Goal: Task Accomplishment & Management: Manage account settings

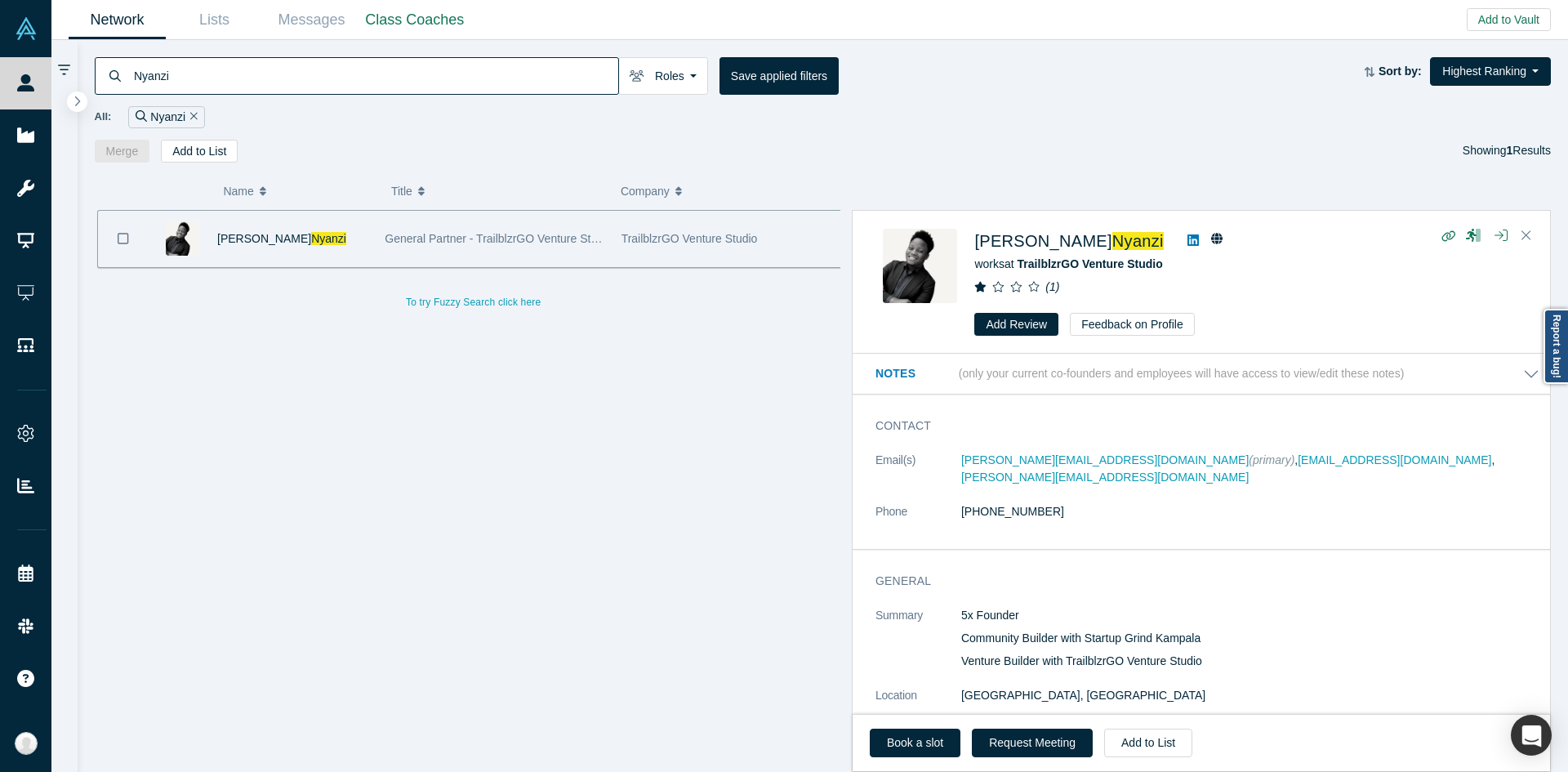
drag, startPoint x: 609, startPoint y: 713, endPoint x: 600, endPoint y: 704, distance: 12.7
click at [609, 713] on div "[PERSON_NAME] General Partner - TrailblzrGO Venture Studio | Director - Startup…" at bounding box center [474, 497] width 757 height 575
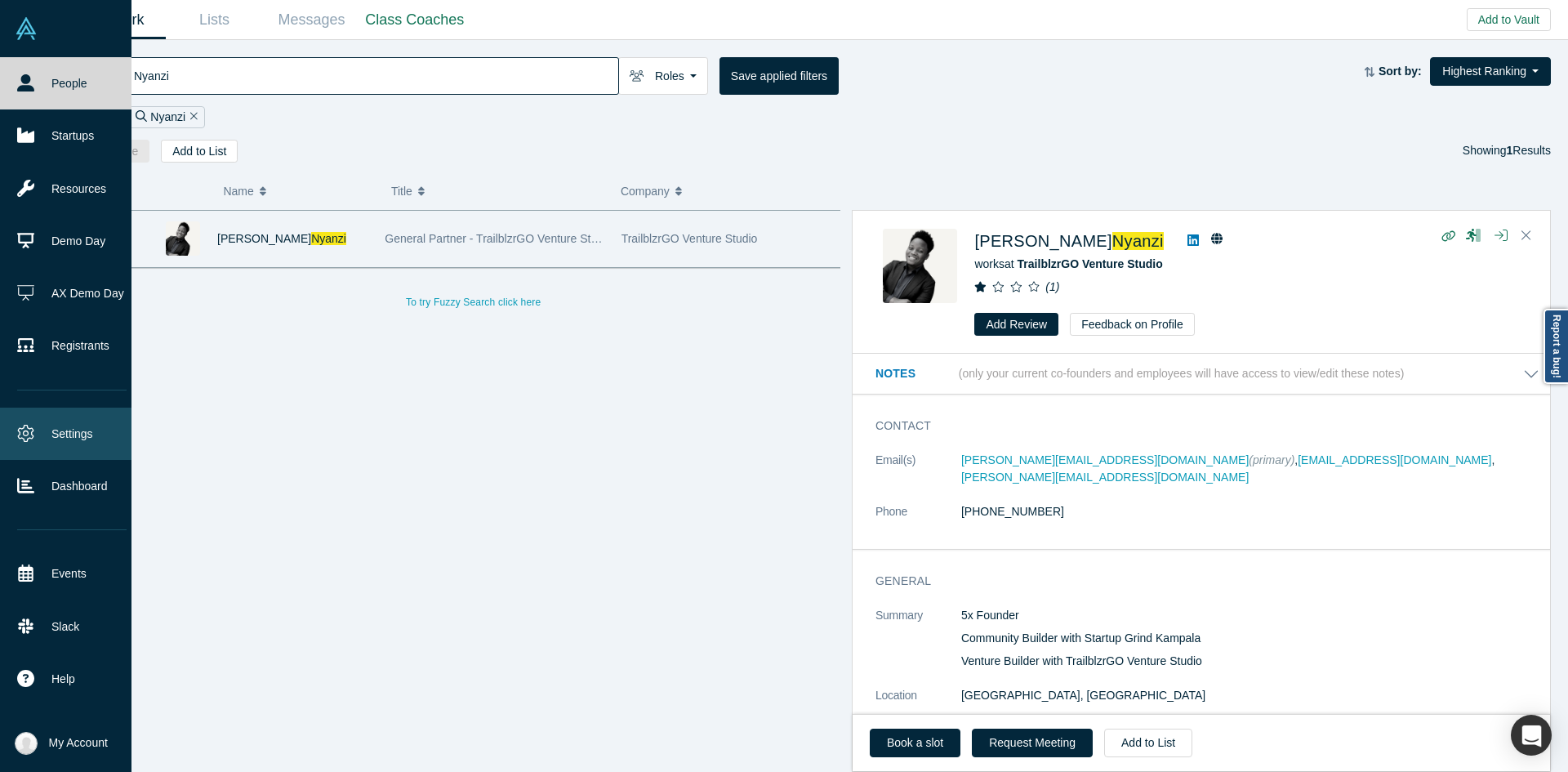
click at [91, 432] on link "Settings" at bounding box center [72, 434] width 144 height 52
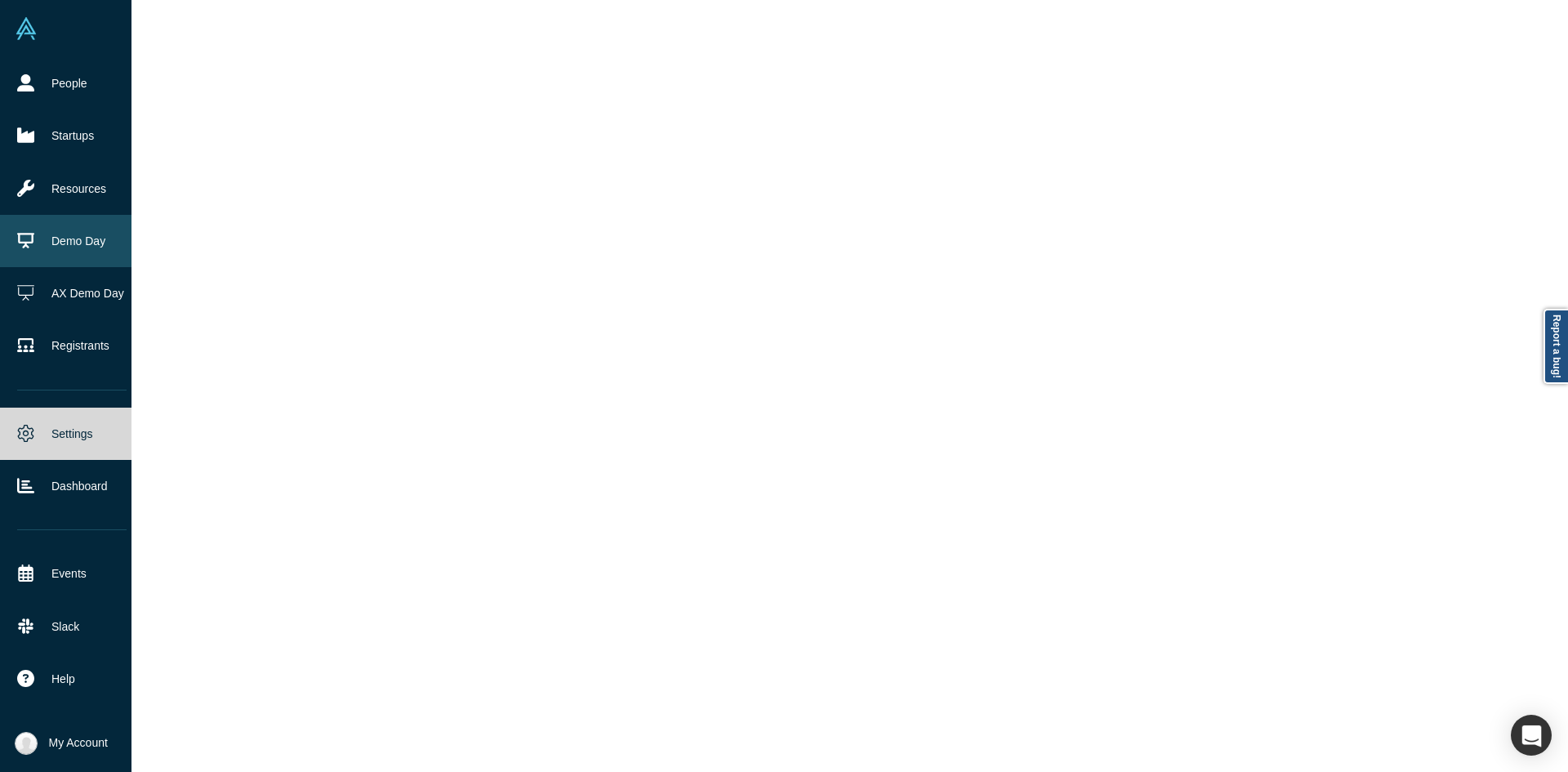
click at [88, 247] on link "Demo Day" at bounding box center [72, 241] width 144 height 52
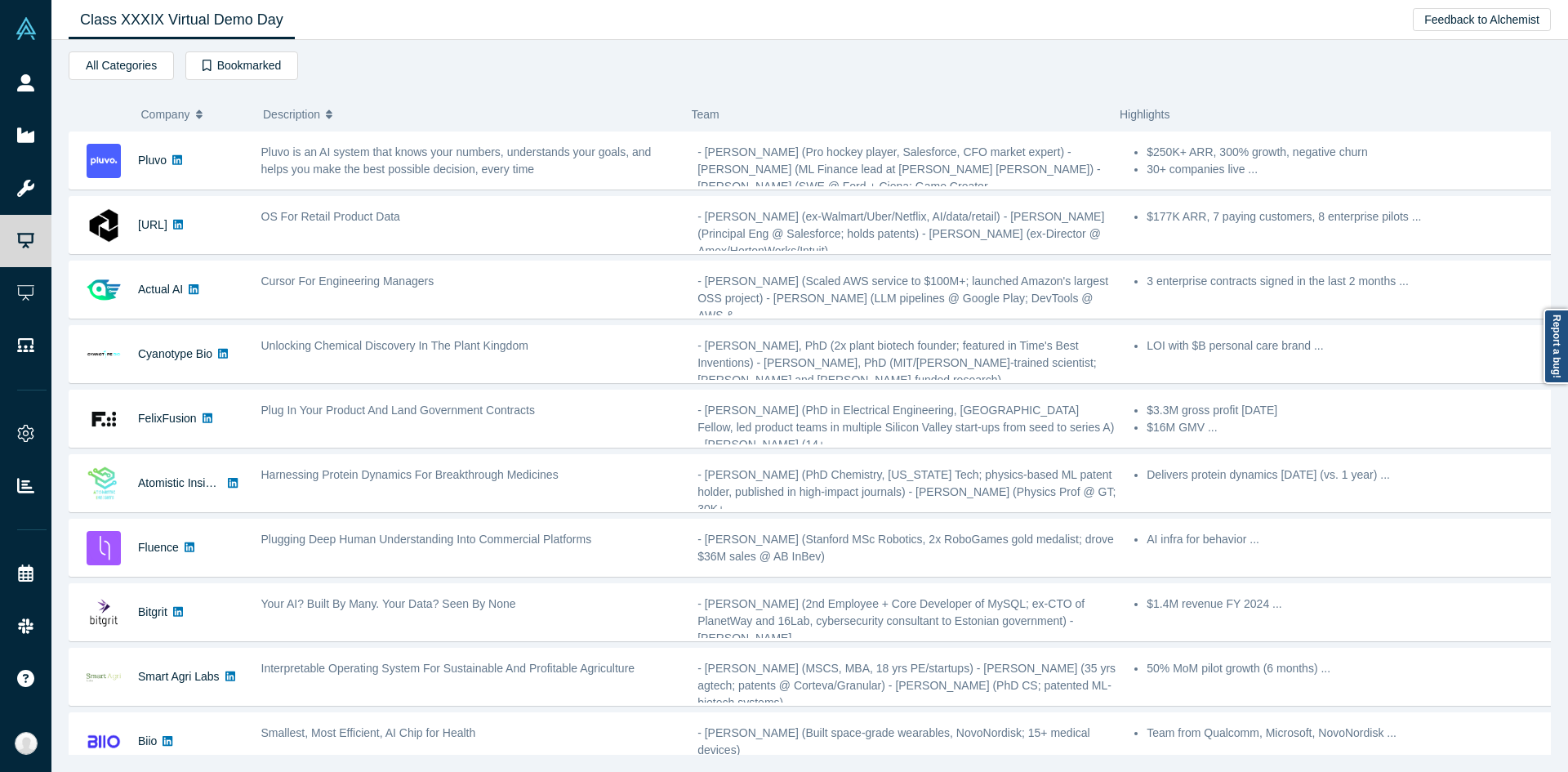
click at [459, 8] on div "Class XXXIX Virtual Demo Day Livestream starts in 0-84 days 0-9 hr 0-18 min Fee…" at bounding box center [810, 20] width 1517 height 40
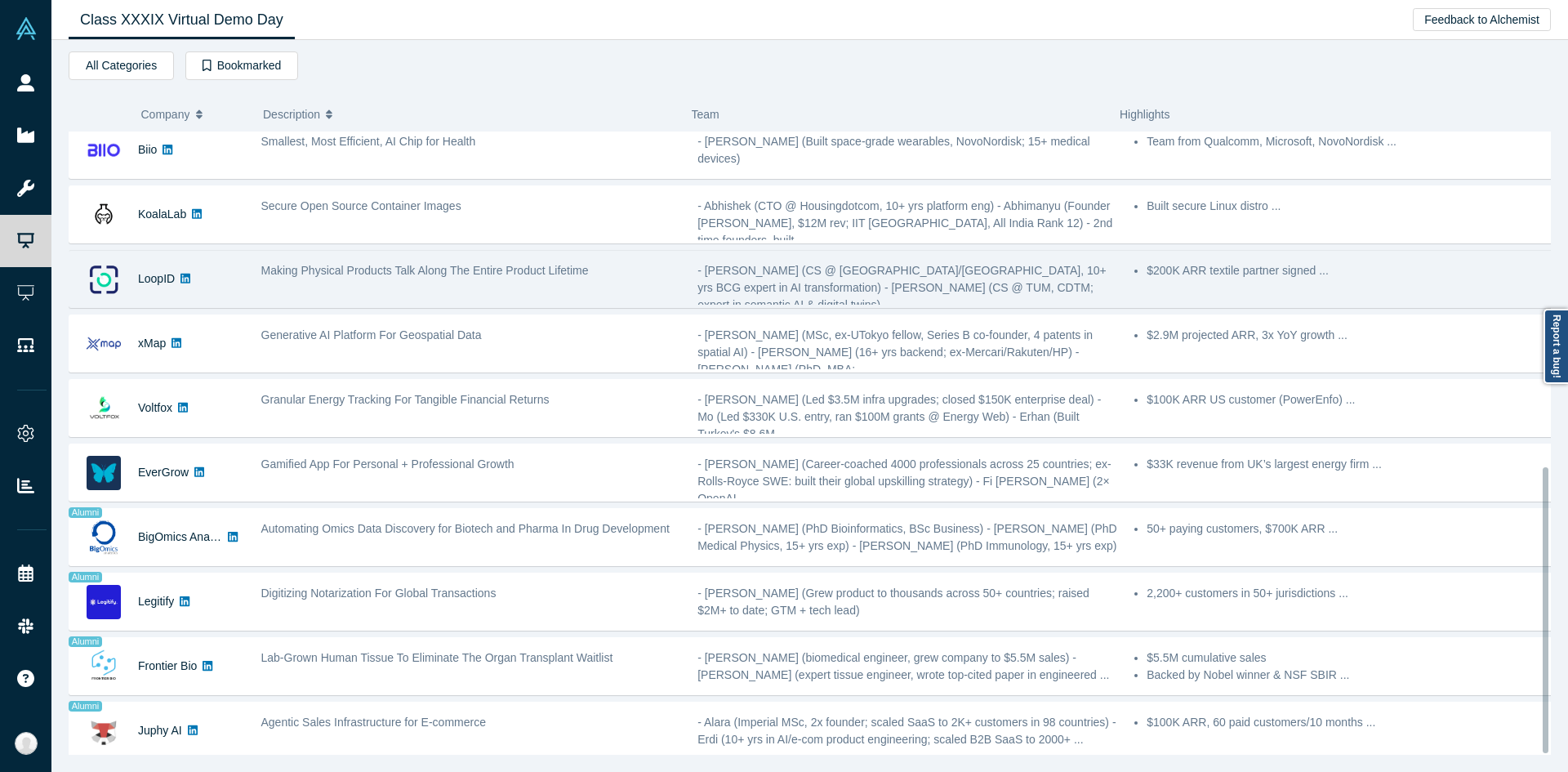
scroll to position [732, 0]
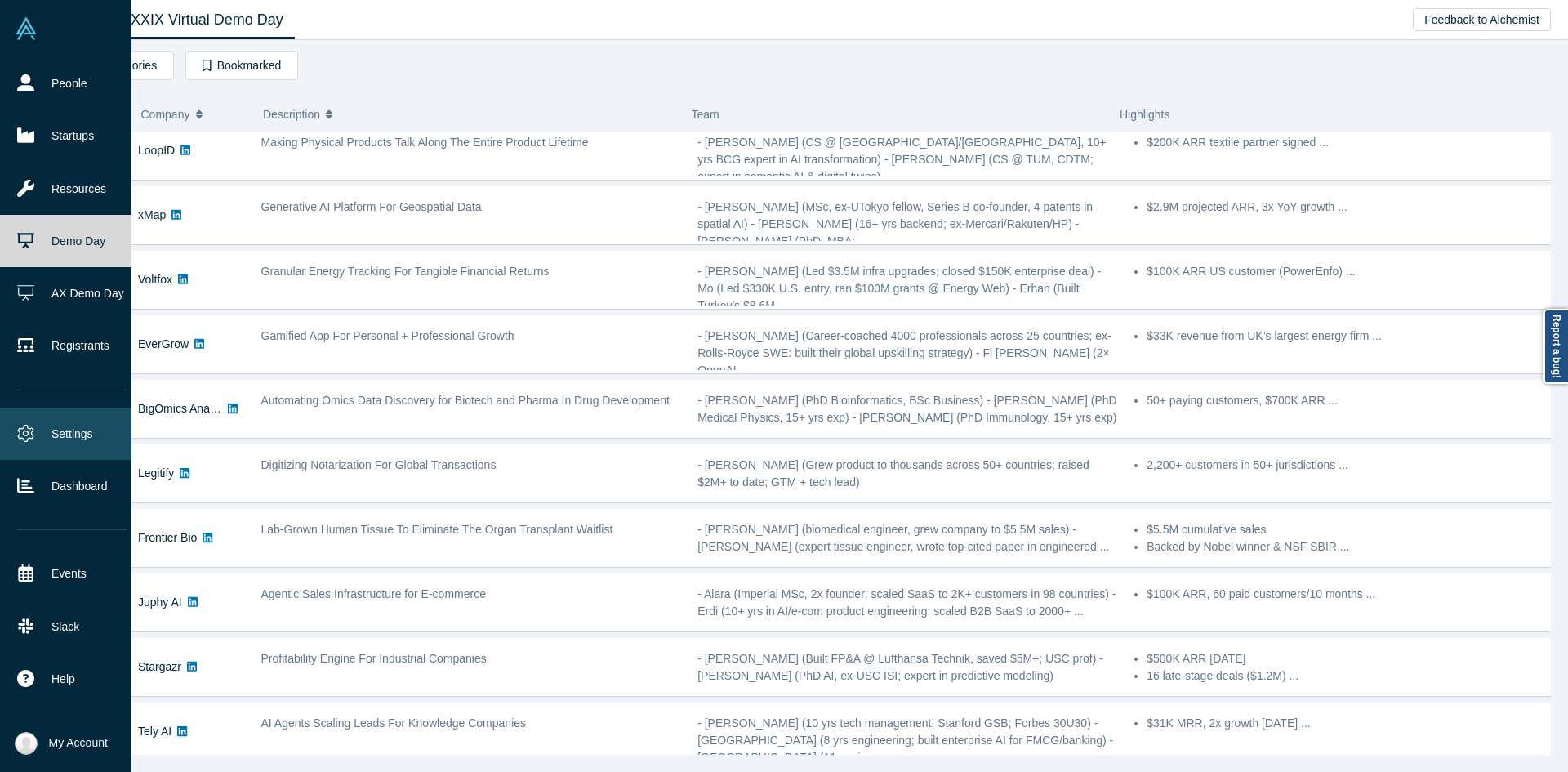
click at [66, 439] on link "Settings" at bounding box center [72, 434] width 144 height 52
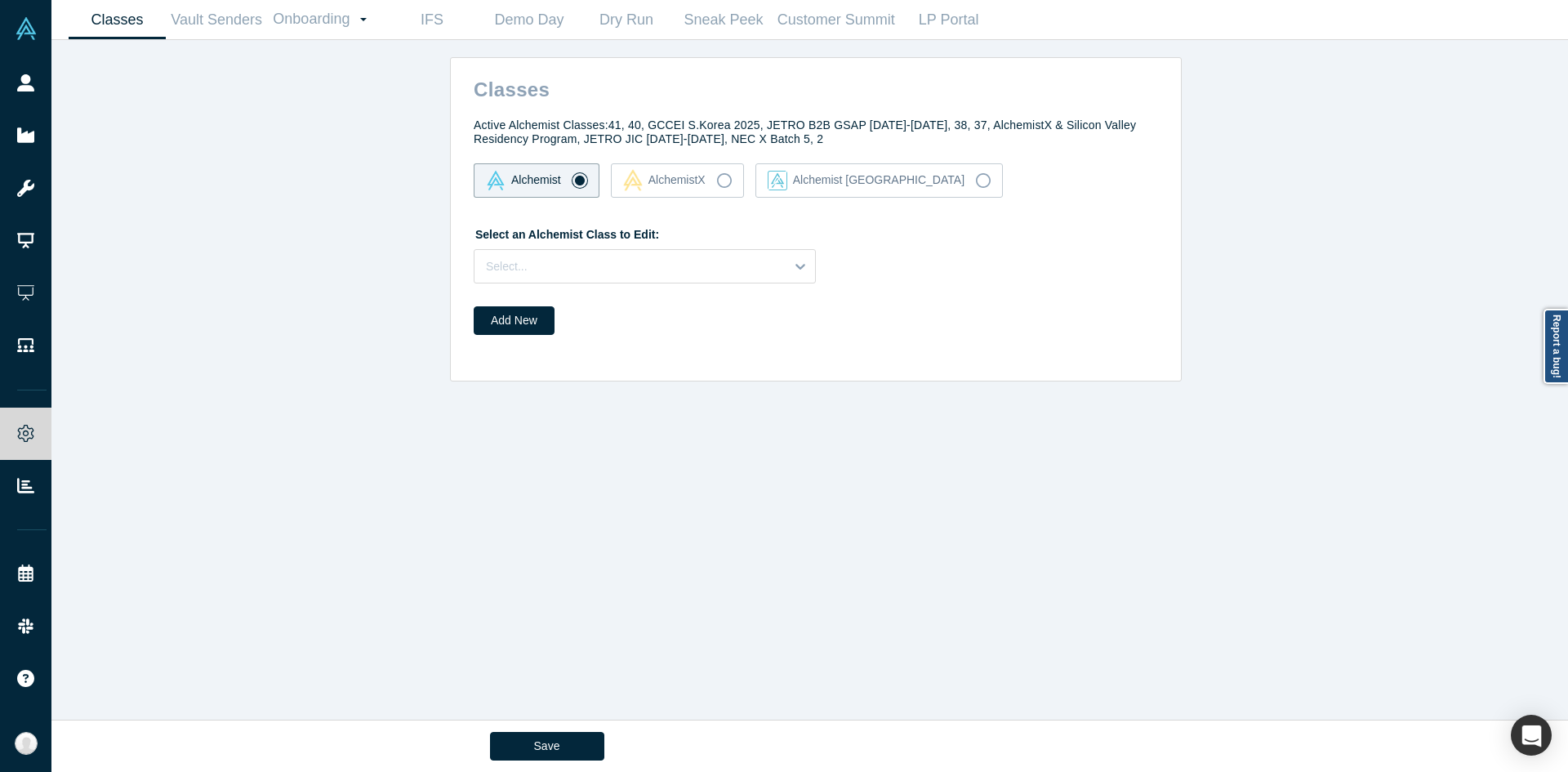
click at [619, 243] on label "Select an Alchemist Class to Edit:" at bounding box center [566, 232] width 185 height 23
click at [617, 262] on div at bounding box center [630, 267] width 288 height 20
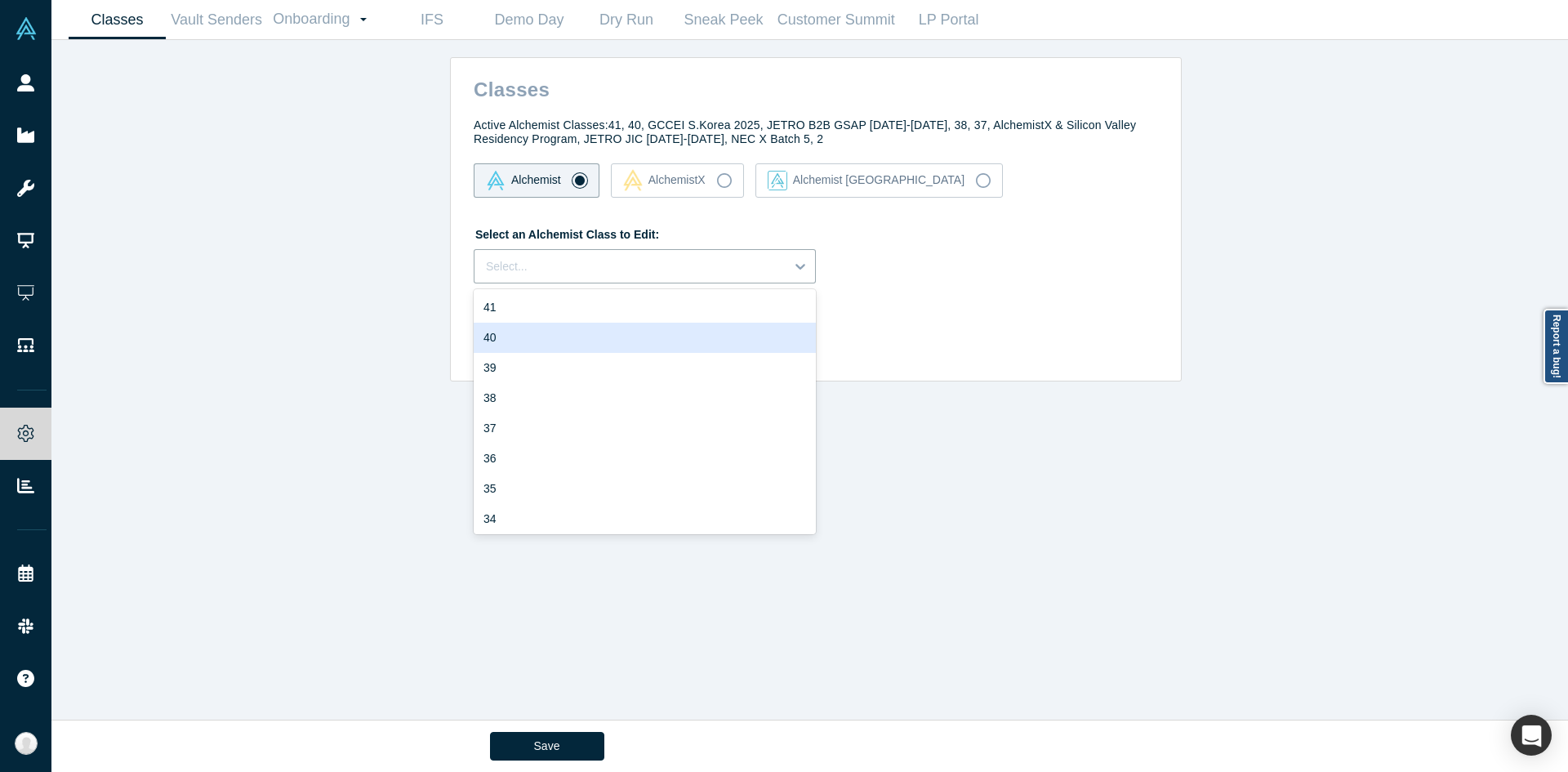
click at [534, 339] on div "40" at bounding box center [645, 338] width 343 height 30
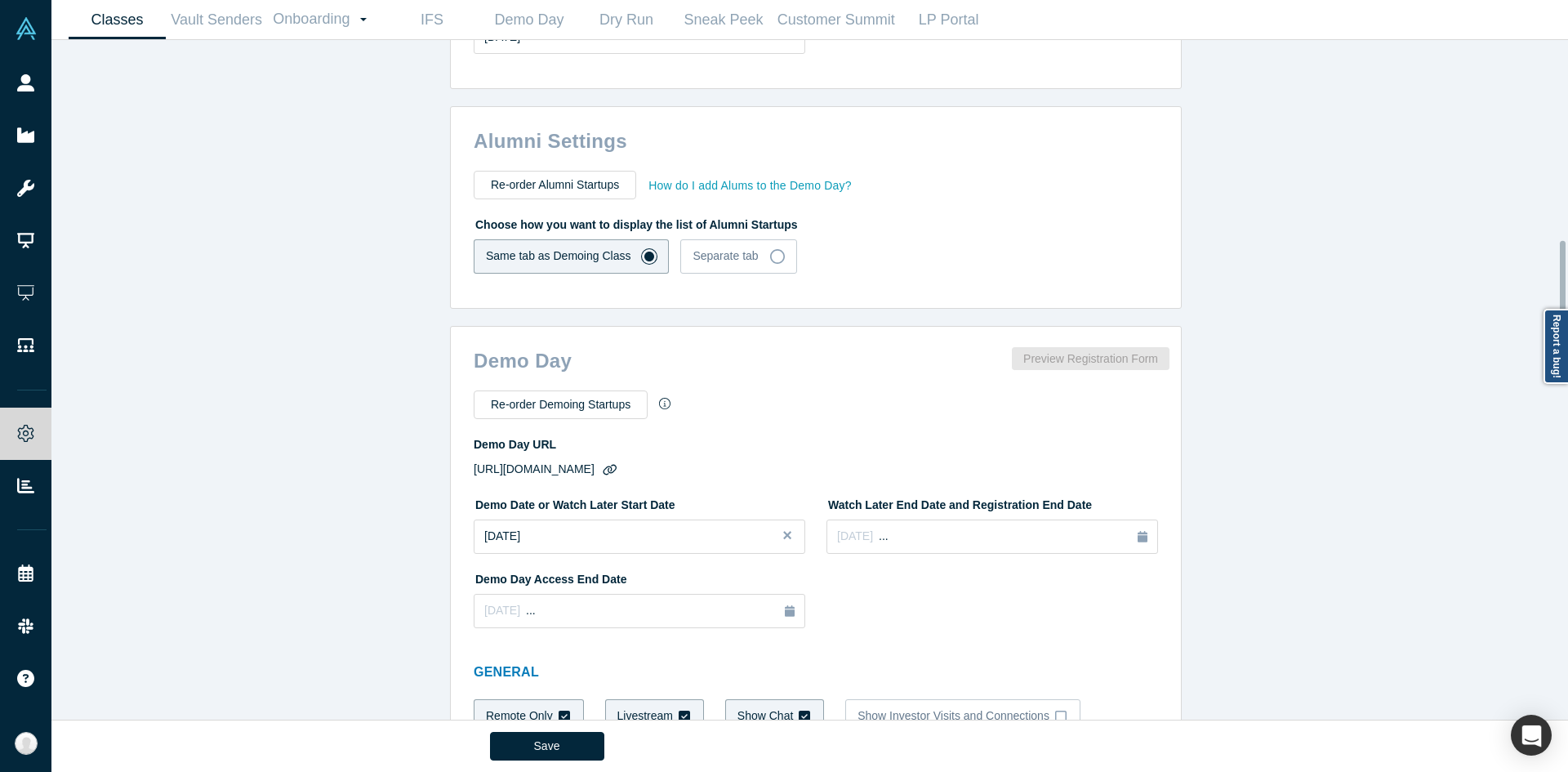
scroll to position [1062, 0]
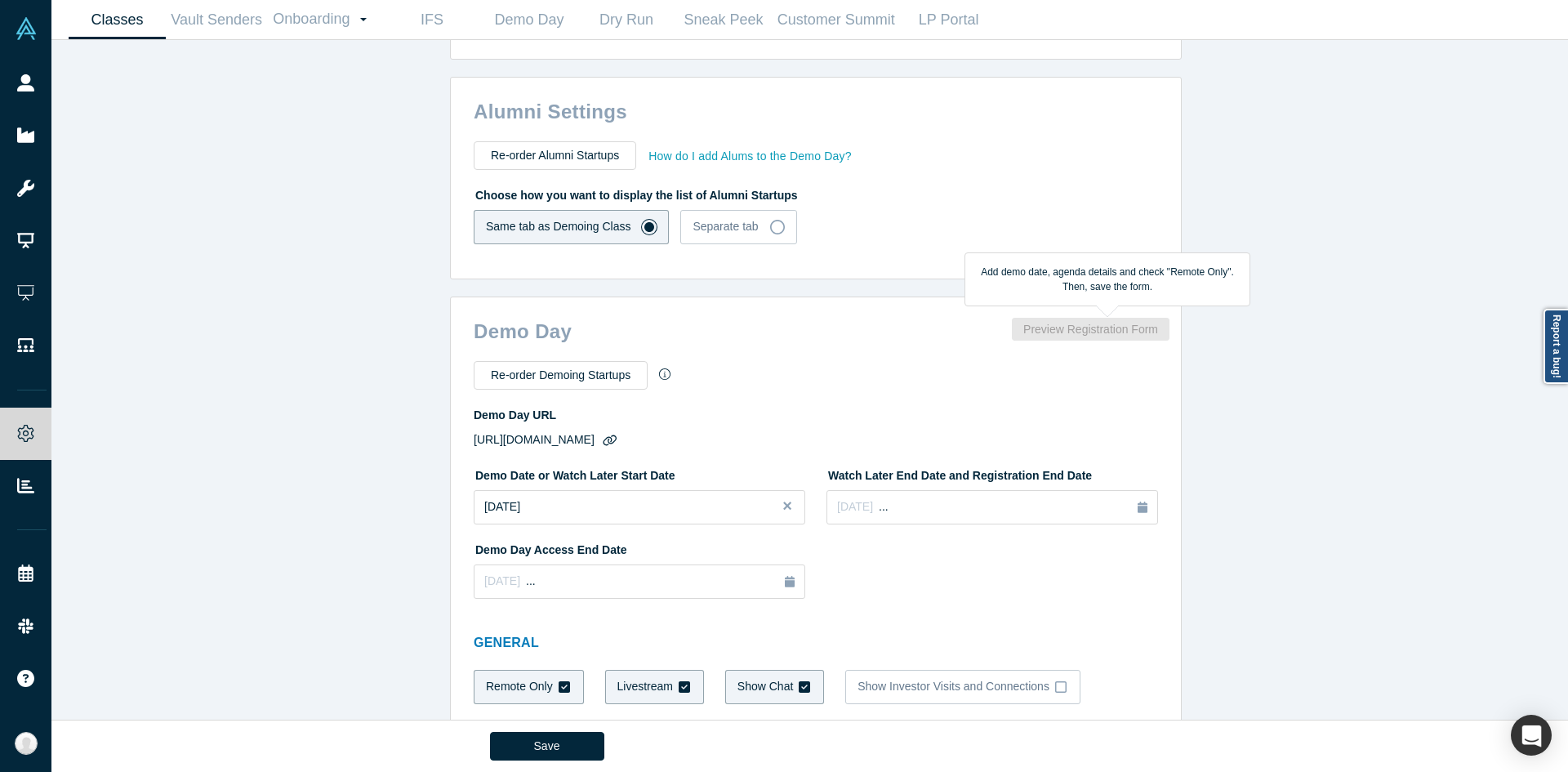
click at [1082, 327] on div "Preview Registration Form" at bounding box center [1096, 328] width 169 height 23
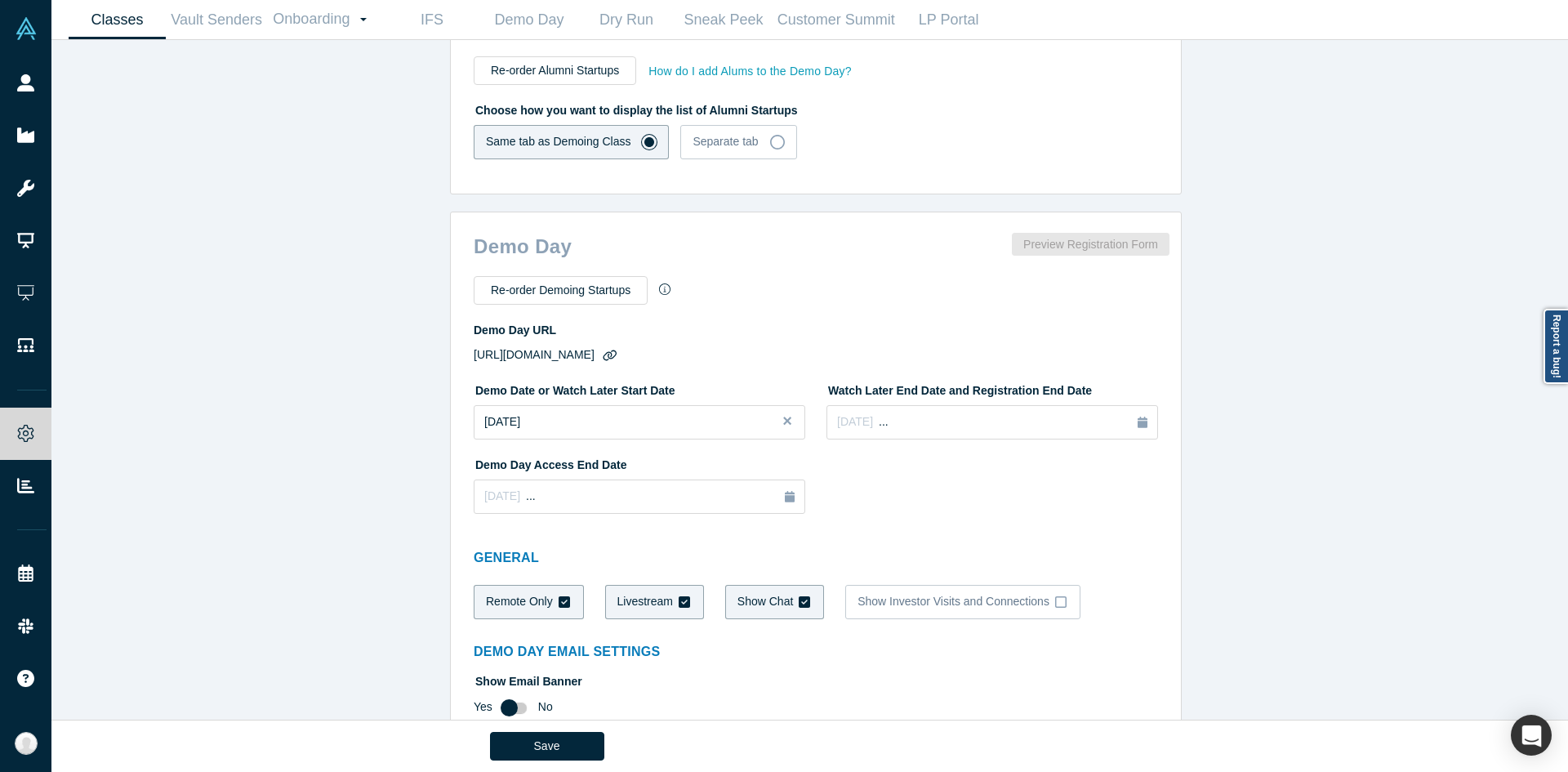
scroll to position [1226, 0]
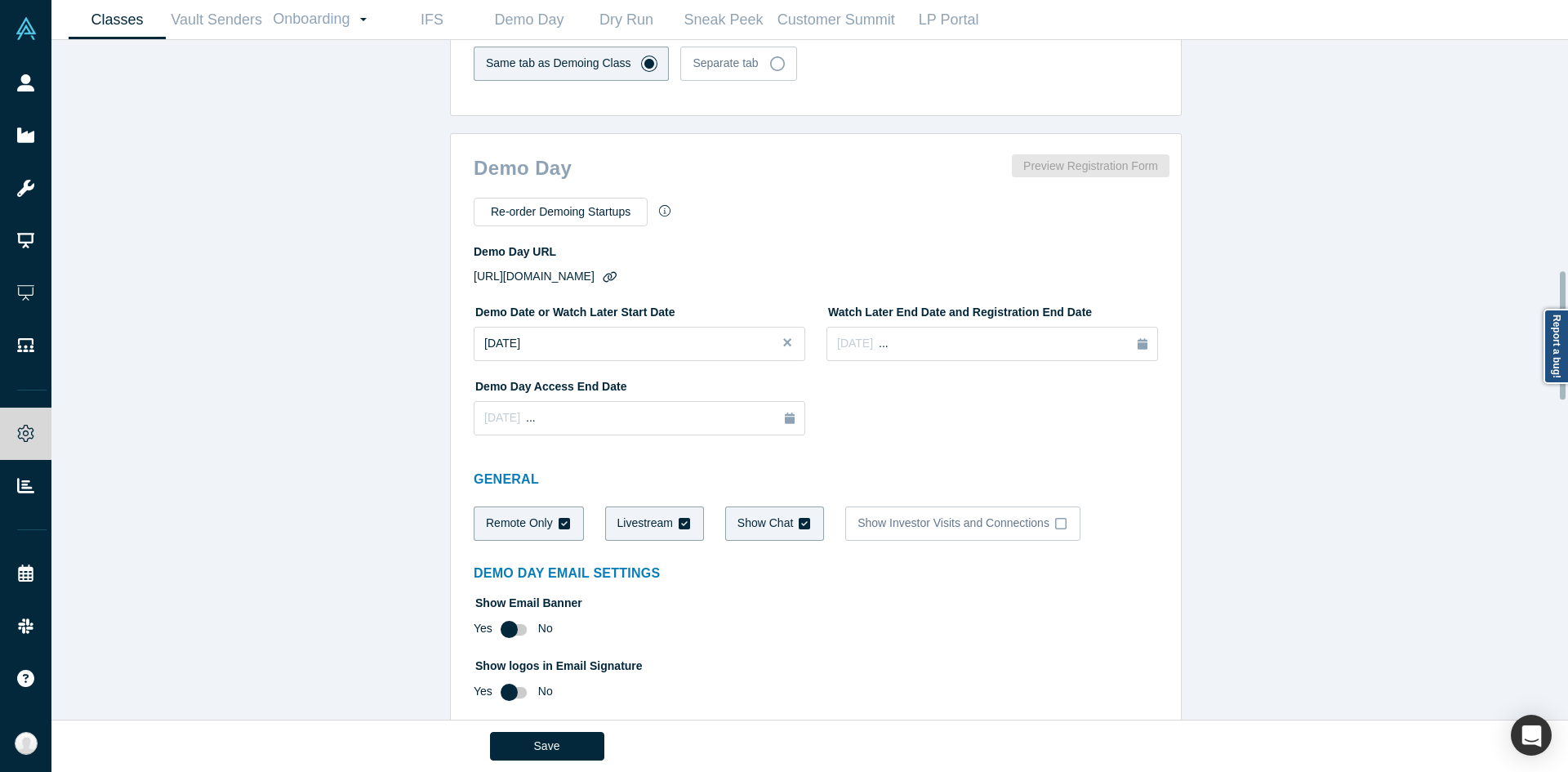
click at [1092, 147] on div "Demo Day Preview Registration Form" at bounding box center [818, 166] width 725 height 41
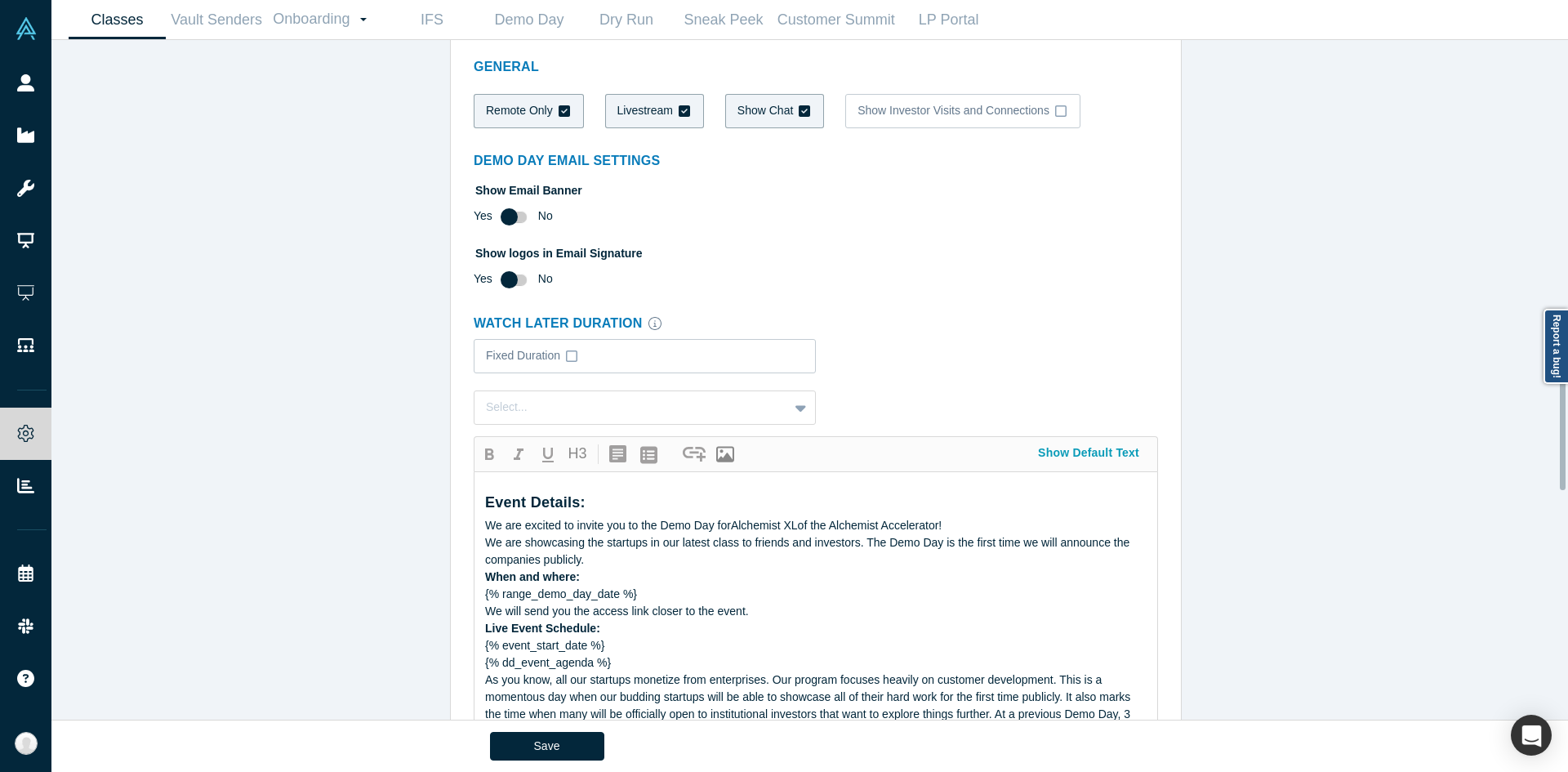
scroll to position [1716, 0]
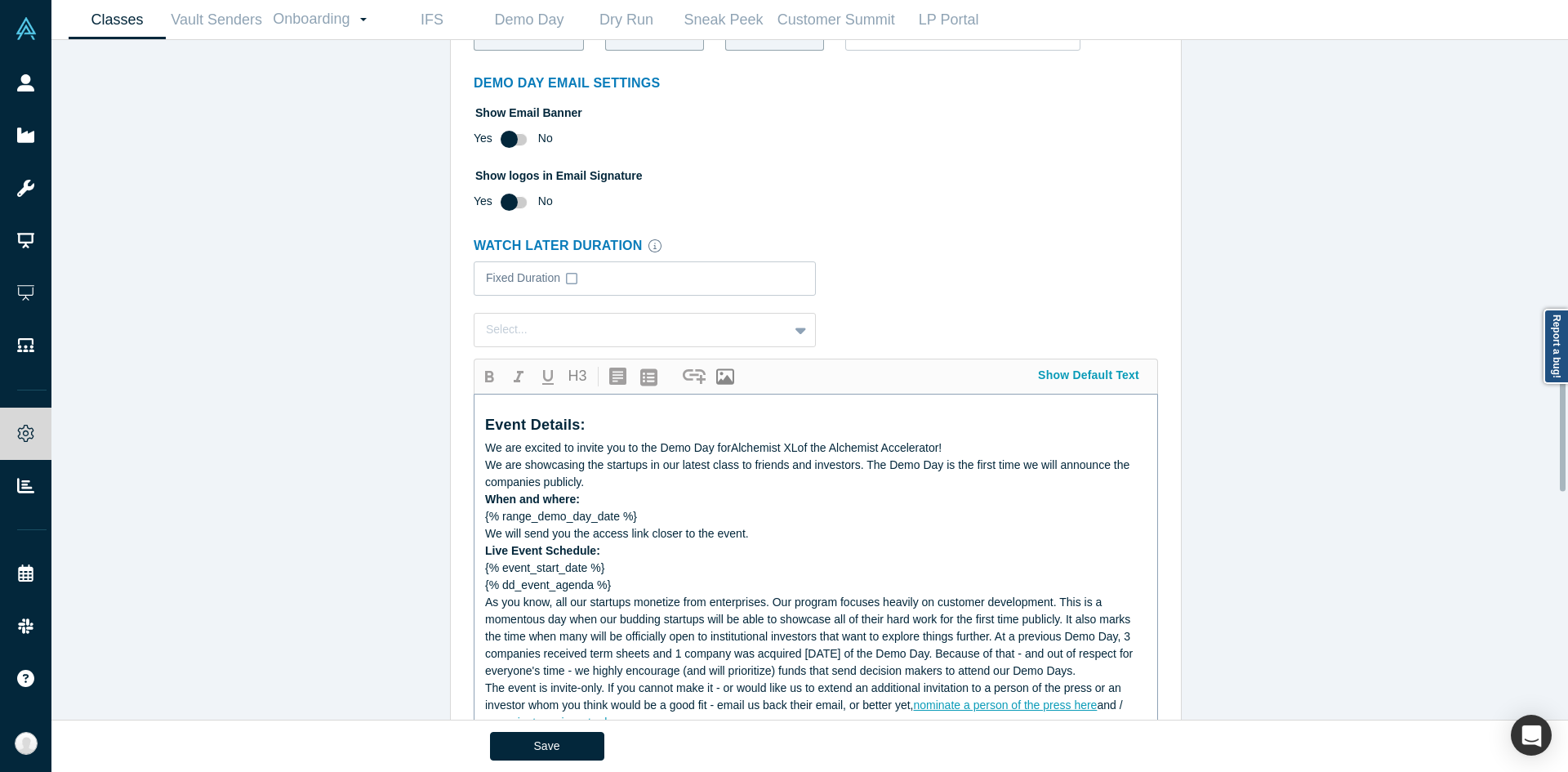
click at [592, 474] on div "We are showcasing the startups in our latest class to friends and investors. Th…" at bounding box center [816, 473] width 662 height 35
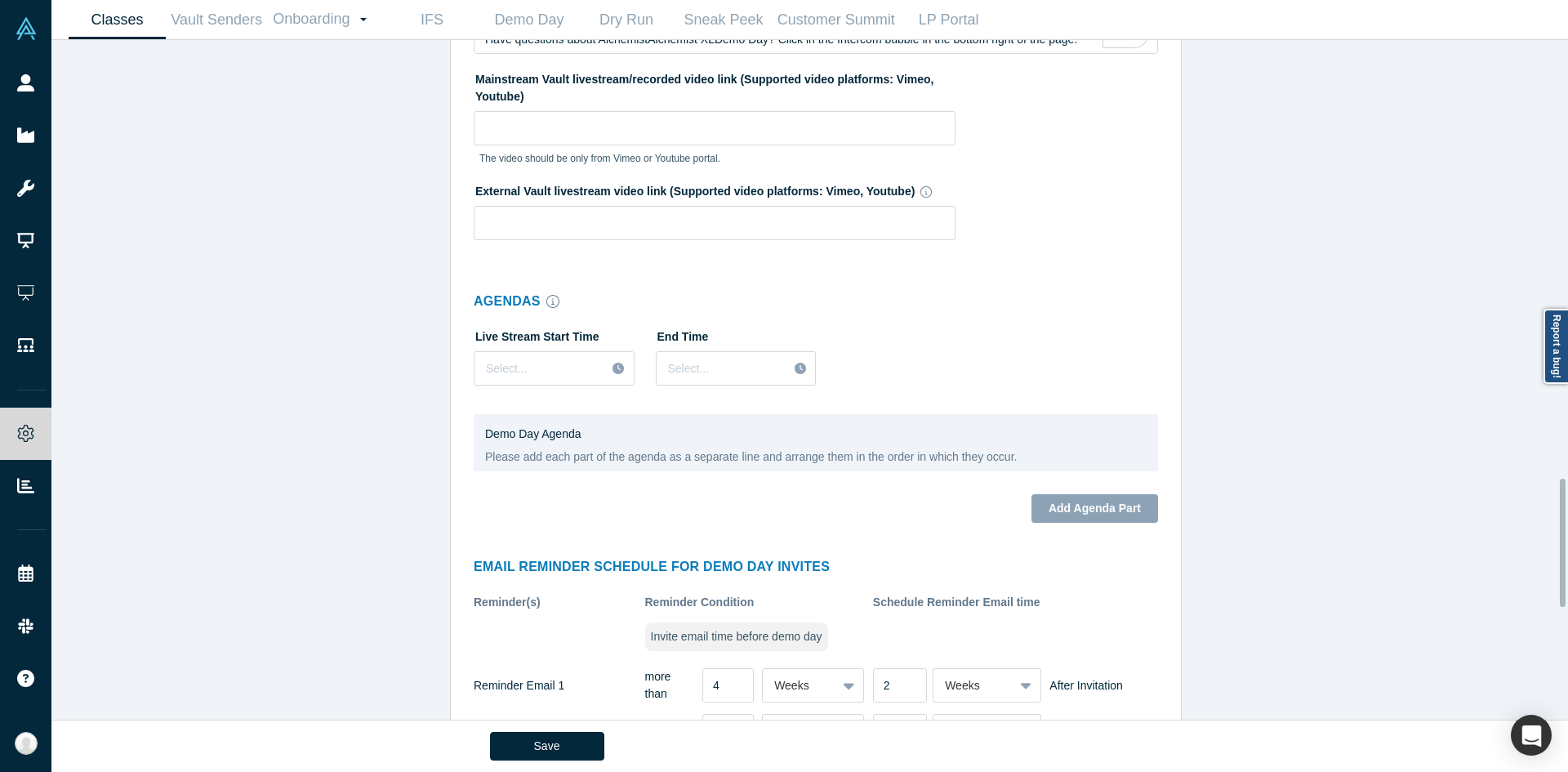
scroll to position [2451, 0]
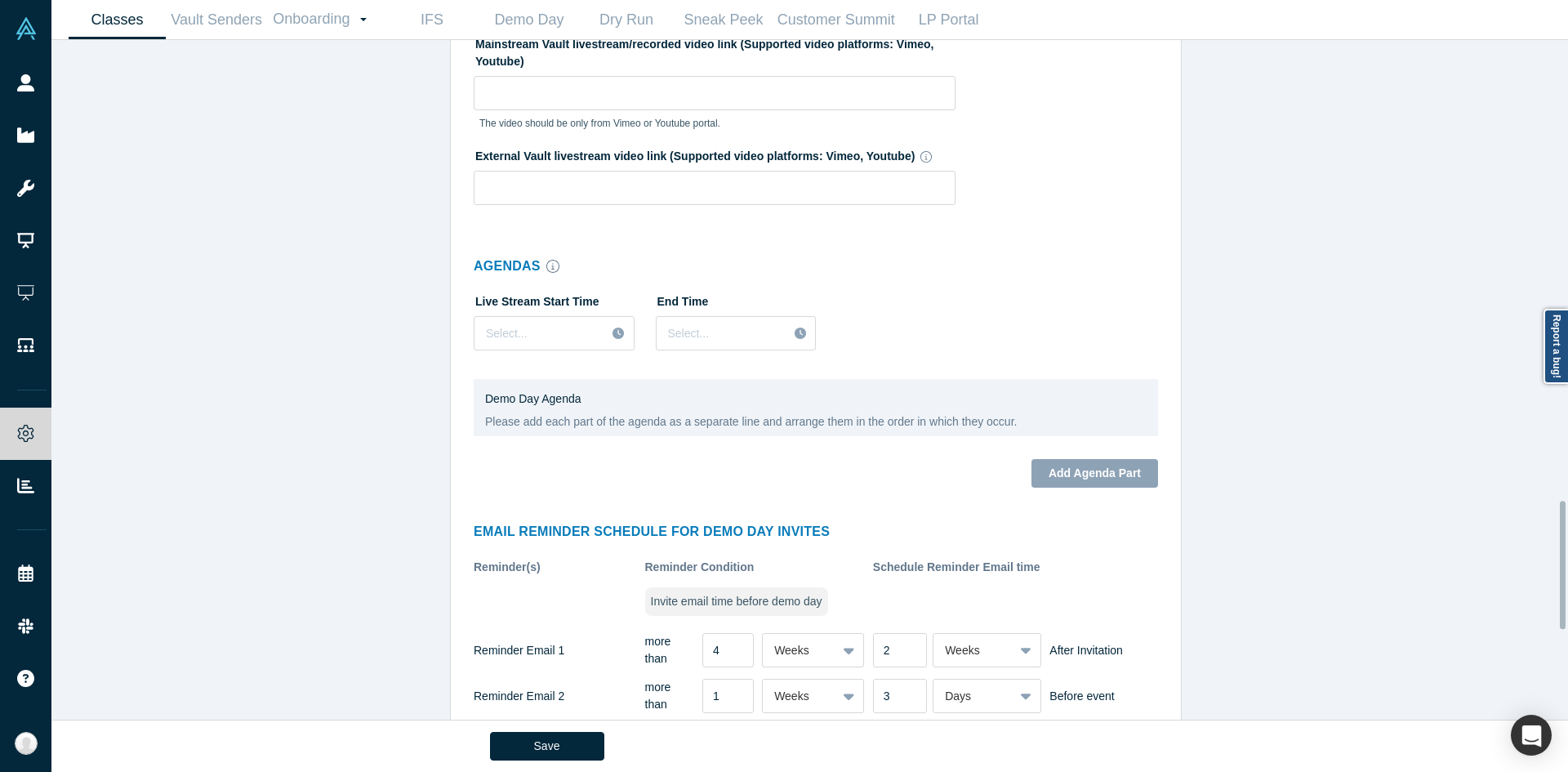
click at [524, 392] on p "Demo Day Agenda" at bounding box center [816, 399] width 662 height 17
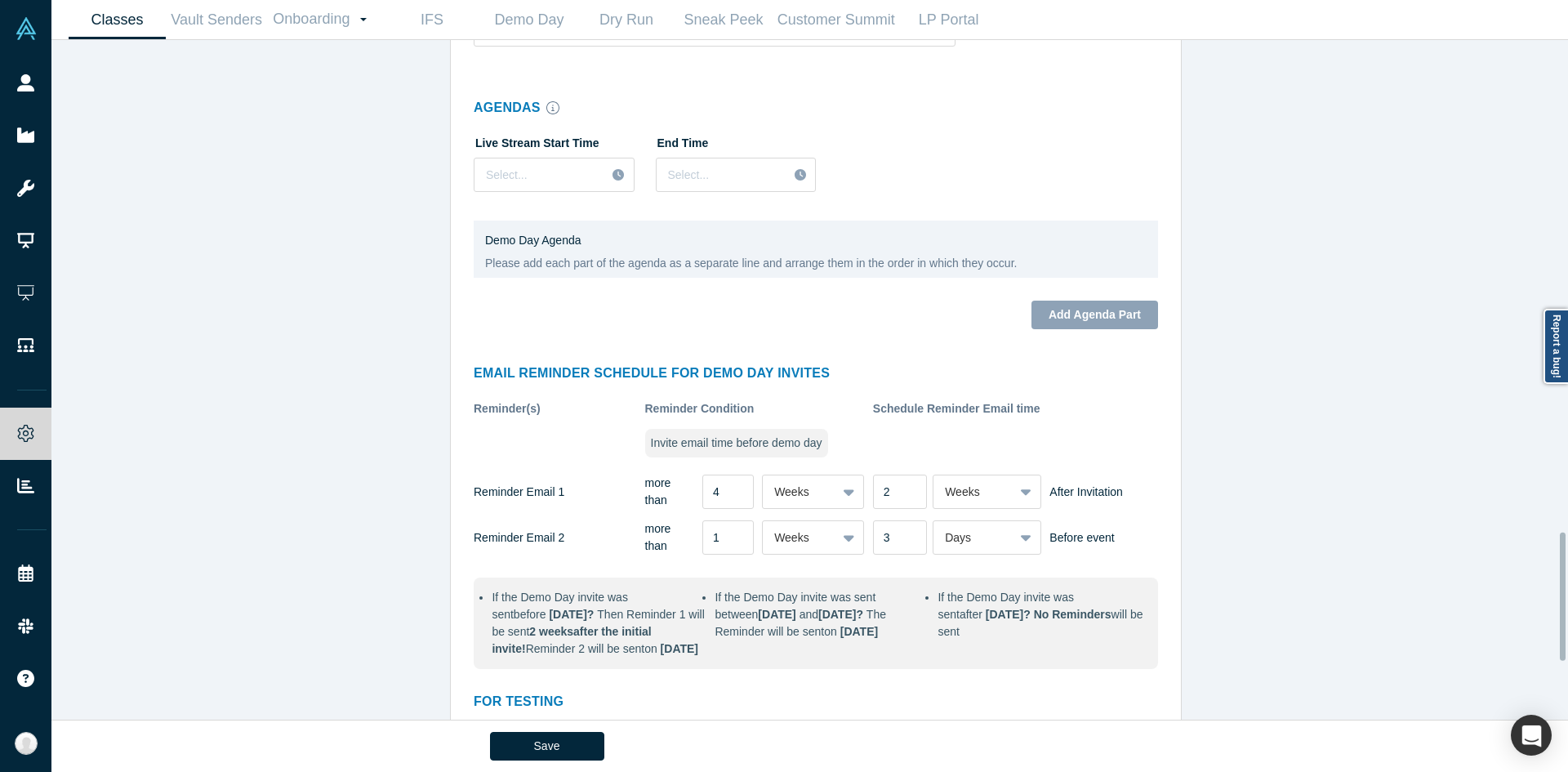
scroll to position [2598, 0]
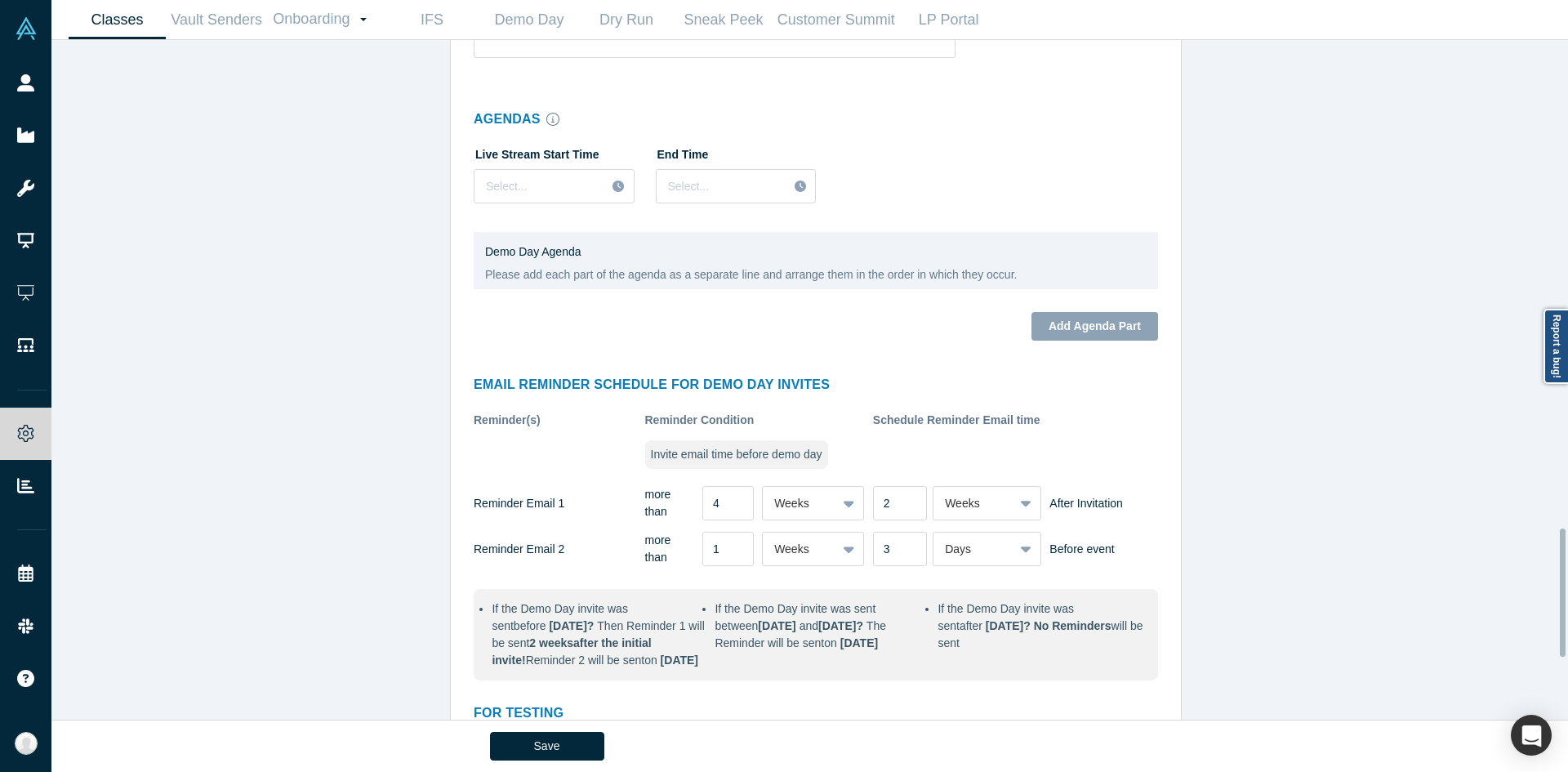
click at [644, 372] on div "Email Reminder Schedule for Demo Day invites Reminder(s) Reminder Condition Sch…" at bounding box center [818, 528] width 725 height 328
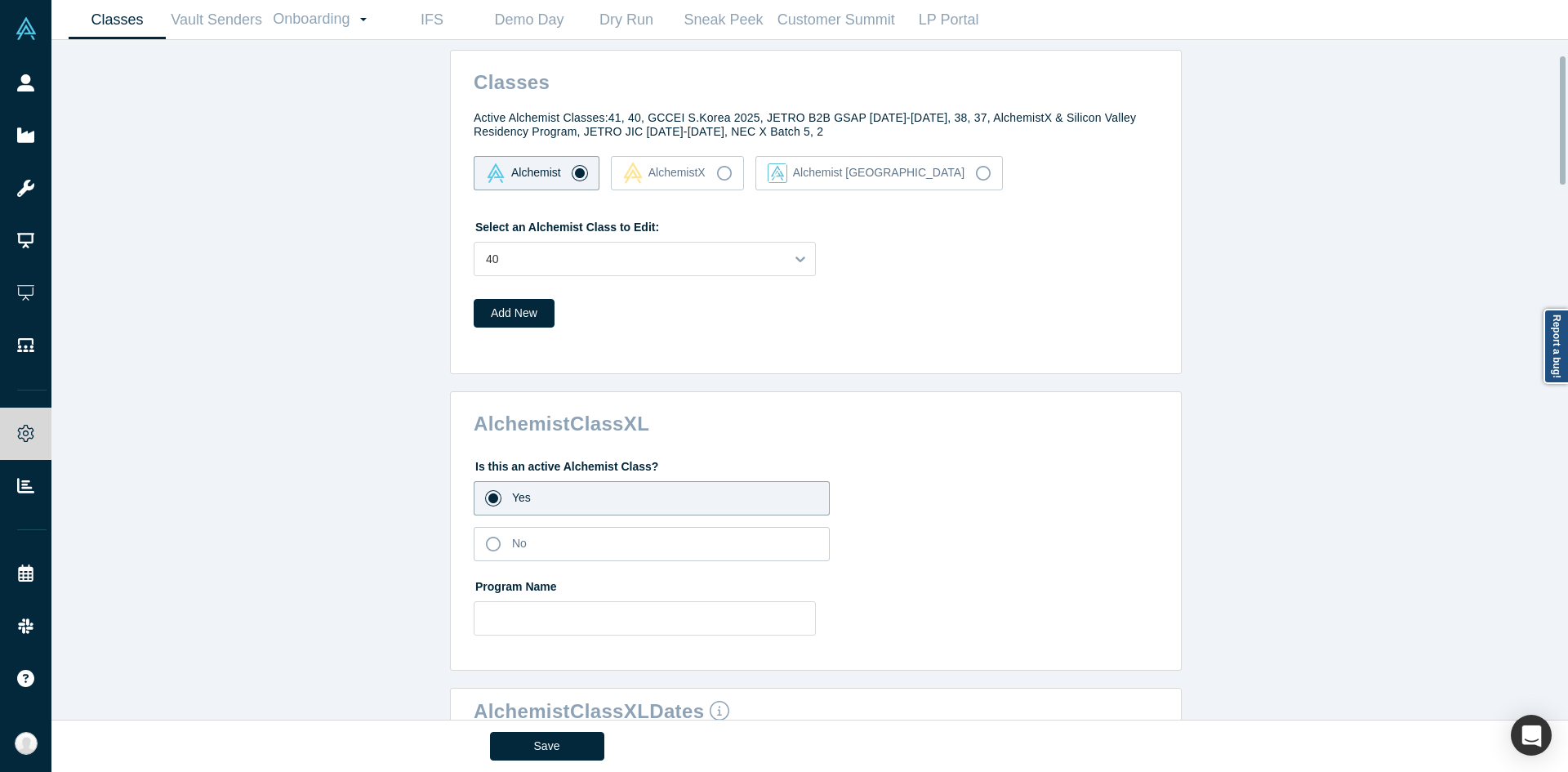
scroll to position [0, 0]
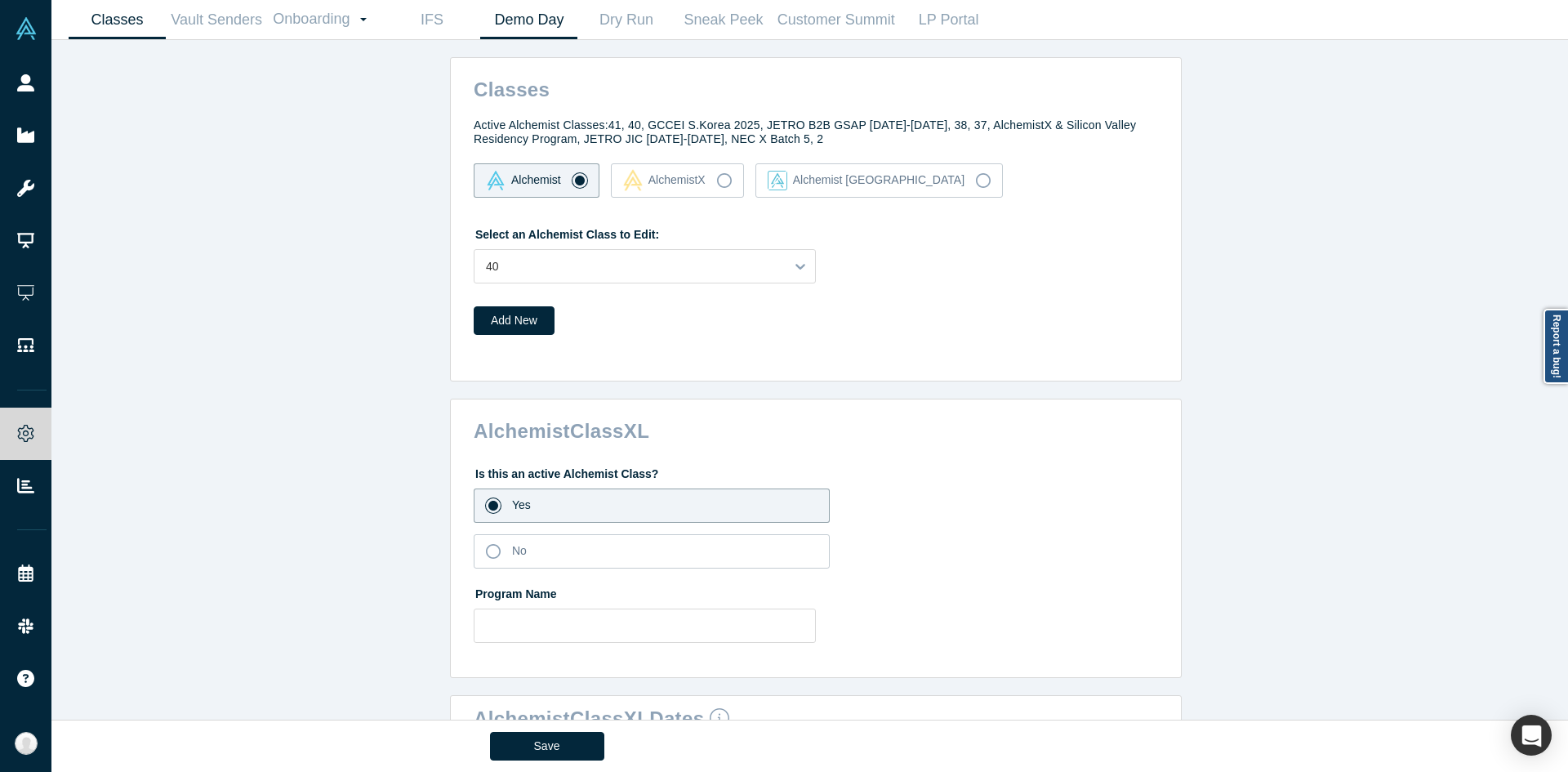
click at [508, 22] on link "Demo Day" at bounding box center [529, 20] width 97 height 39
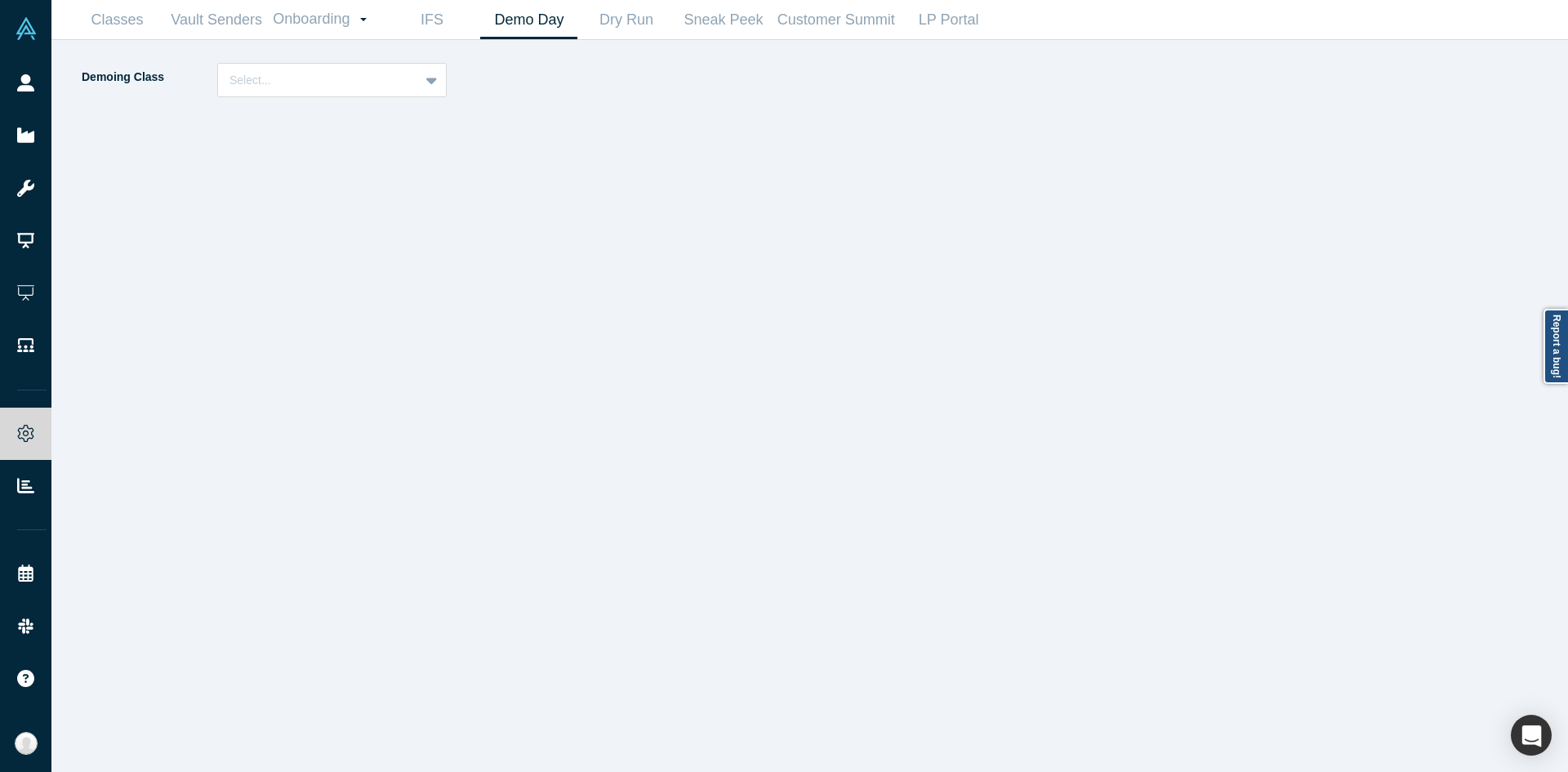
click at [321, 105] on div "Demoing Class Select..." at bounding box center [274, 86] width 389 height 45
click at [320, 81] on div at bounding box center [319, 80] width 178 height 20
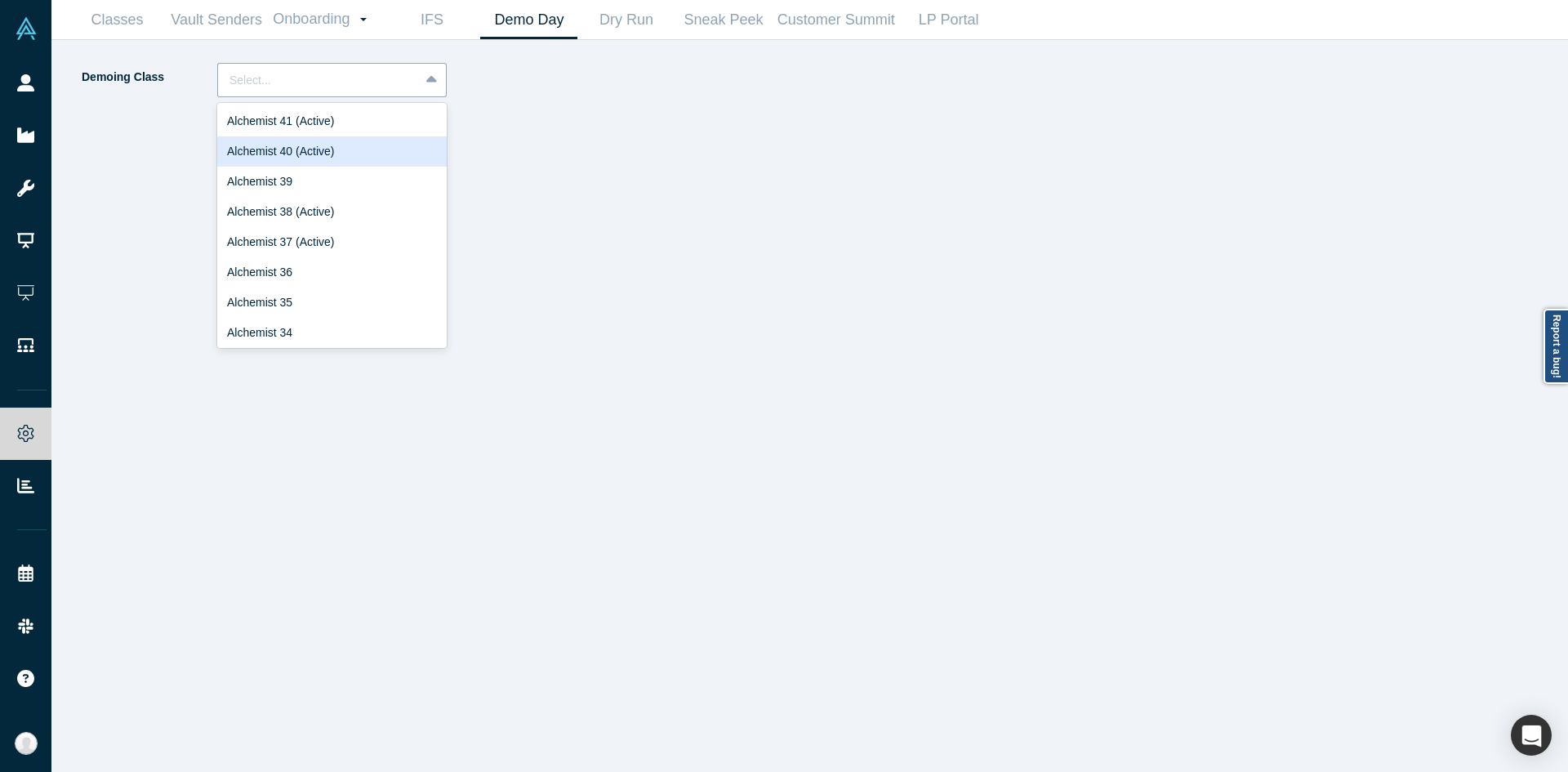
click at [289, 146] on div "Alchemist 40 (Active)" at bounding box center [332, 152] width 230 height 30
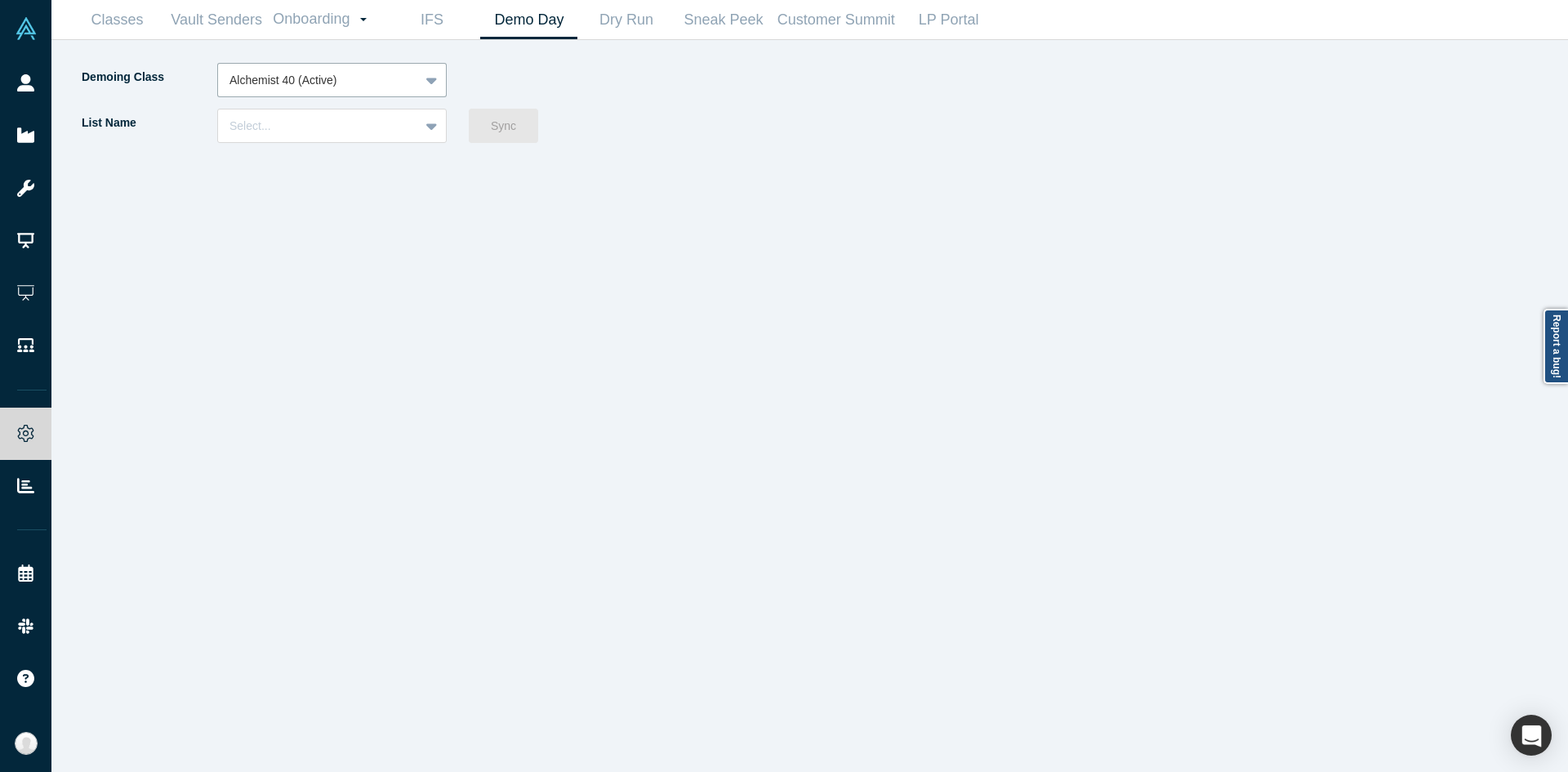
click at [277, 146] on div "List Name Select..." at bounding box center [274, 131] width 389 height 45
click at [282, 131] on div at bounding box center [319, 126] width 178 height 20
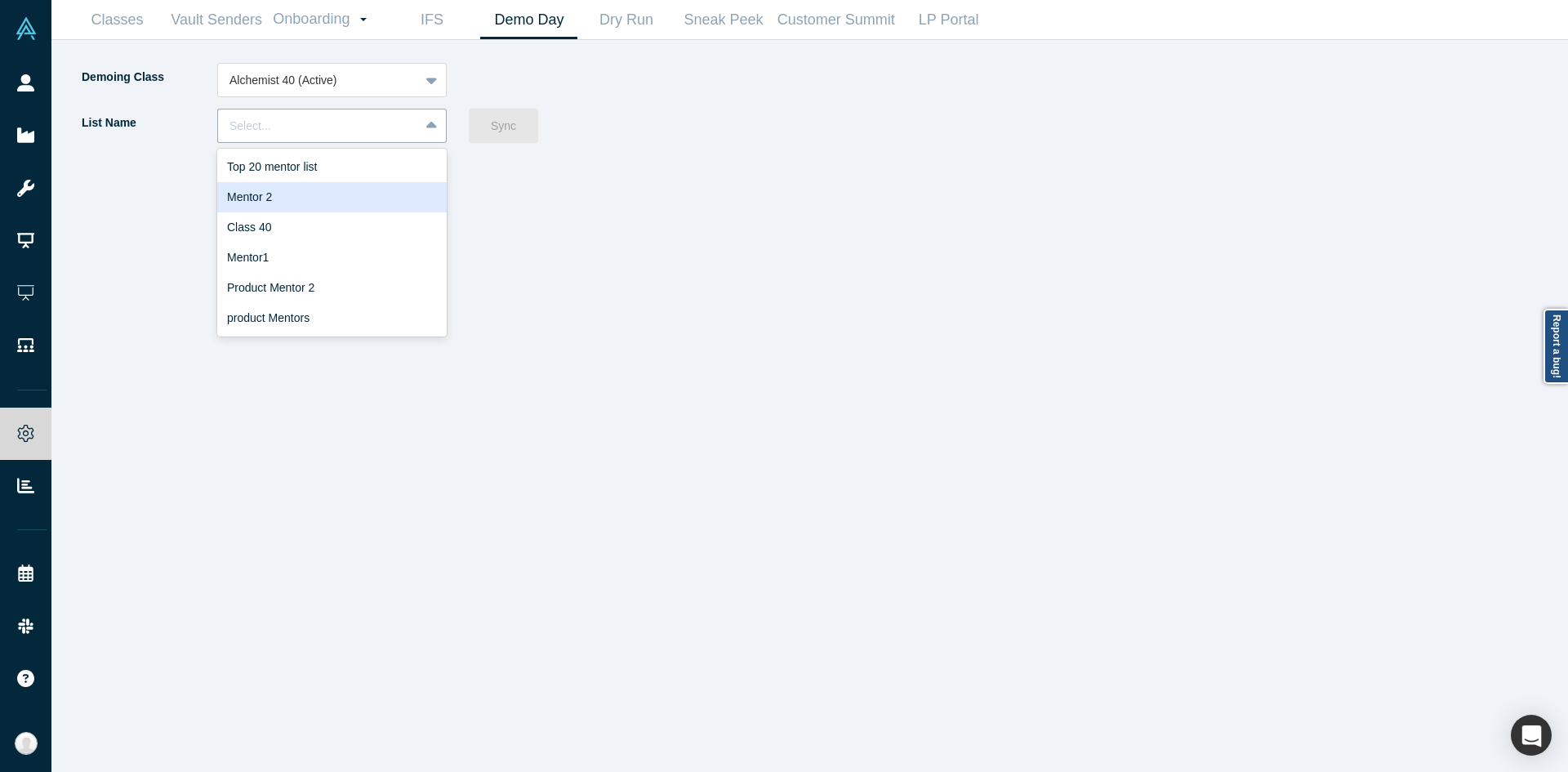
click at [575, 239] on div "Demoing Class Alchemist 40 (Active) List Name 6 results available. Use Up and D…" at bounding box center [444, 418] width 730 height 709
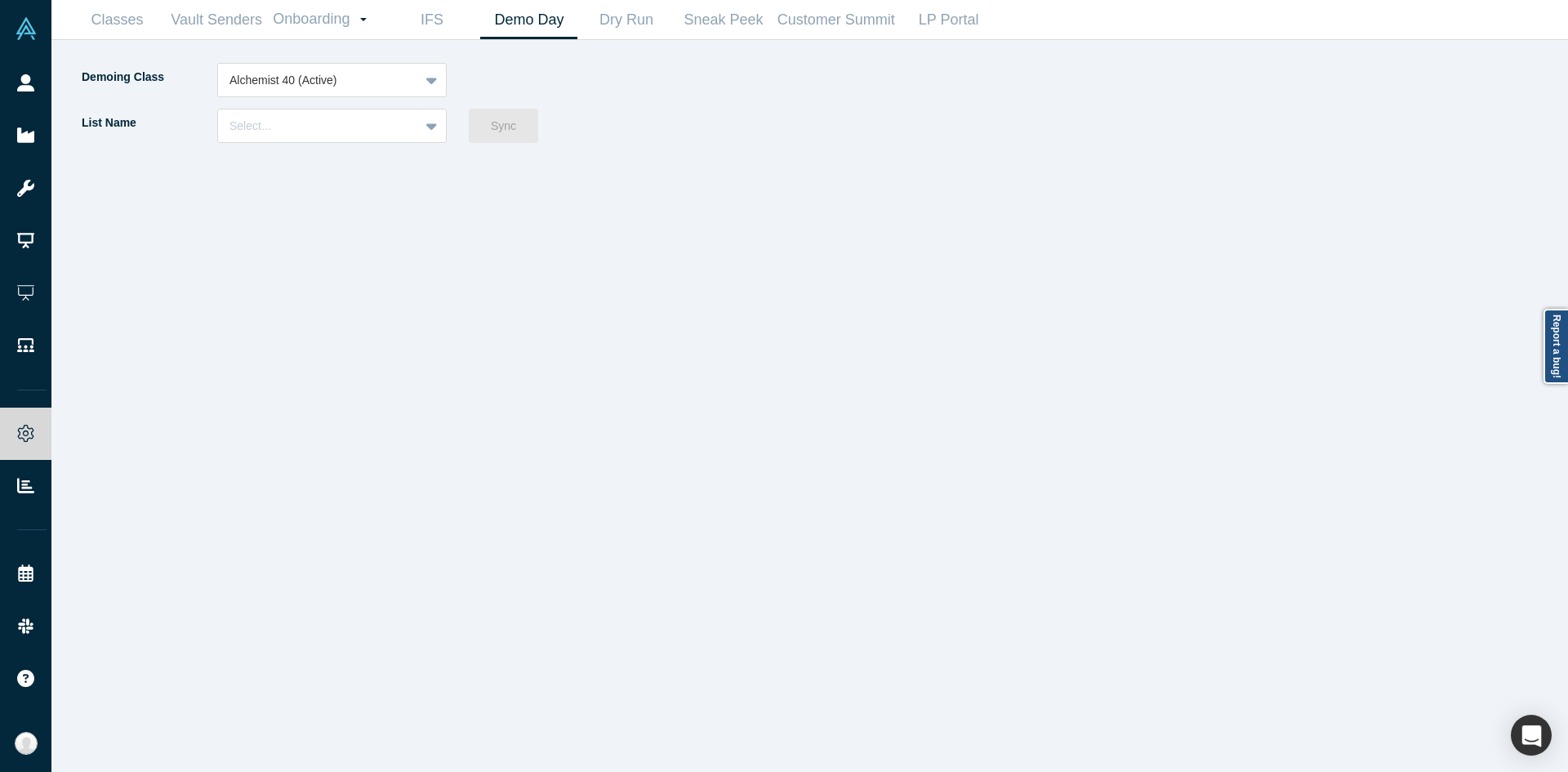
drag, startPoint x: 385, startPoint y: 118, endPoint x: 390, endPoint y: 106, distance: 13.0
click at [385, 118] on div at bounding box center [319, 126] width 178 height 20
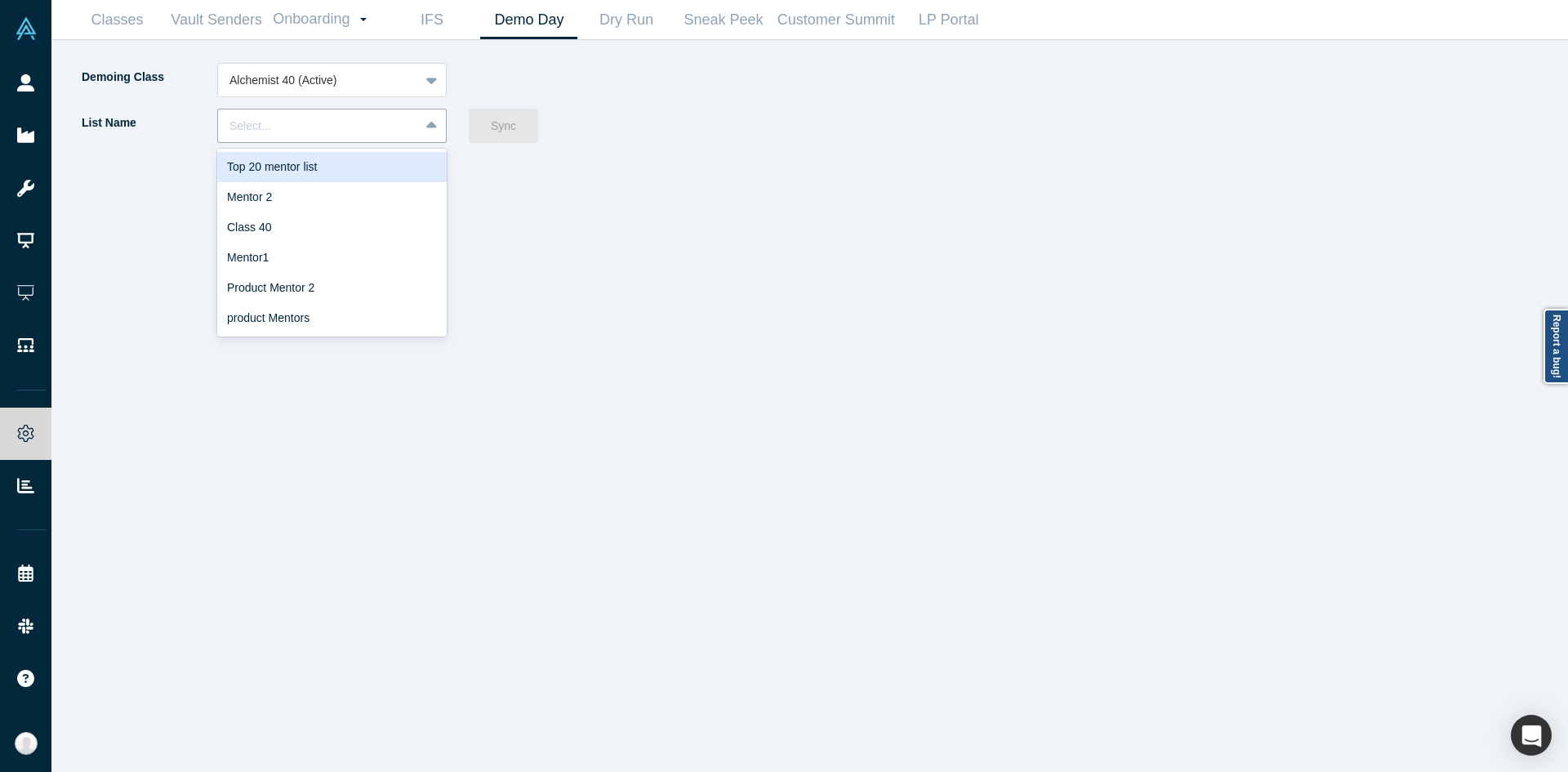
click at [358, 164] on div "Top 20 mentor list" at bounding box center [332, 167] width 230 height 30
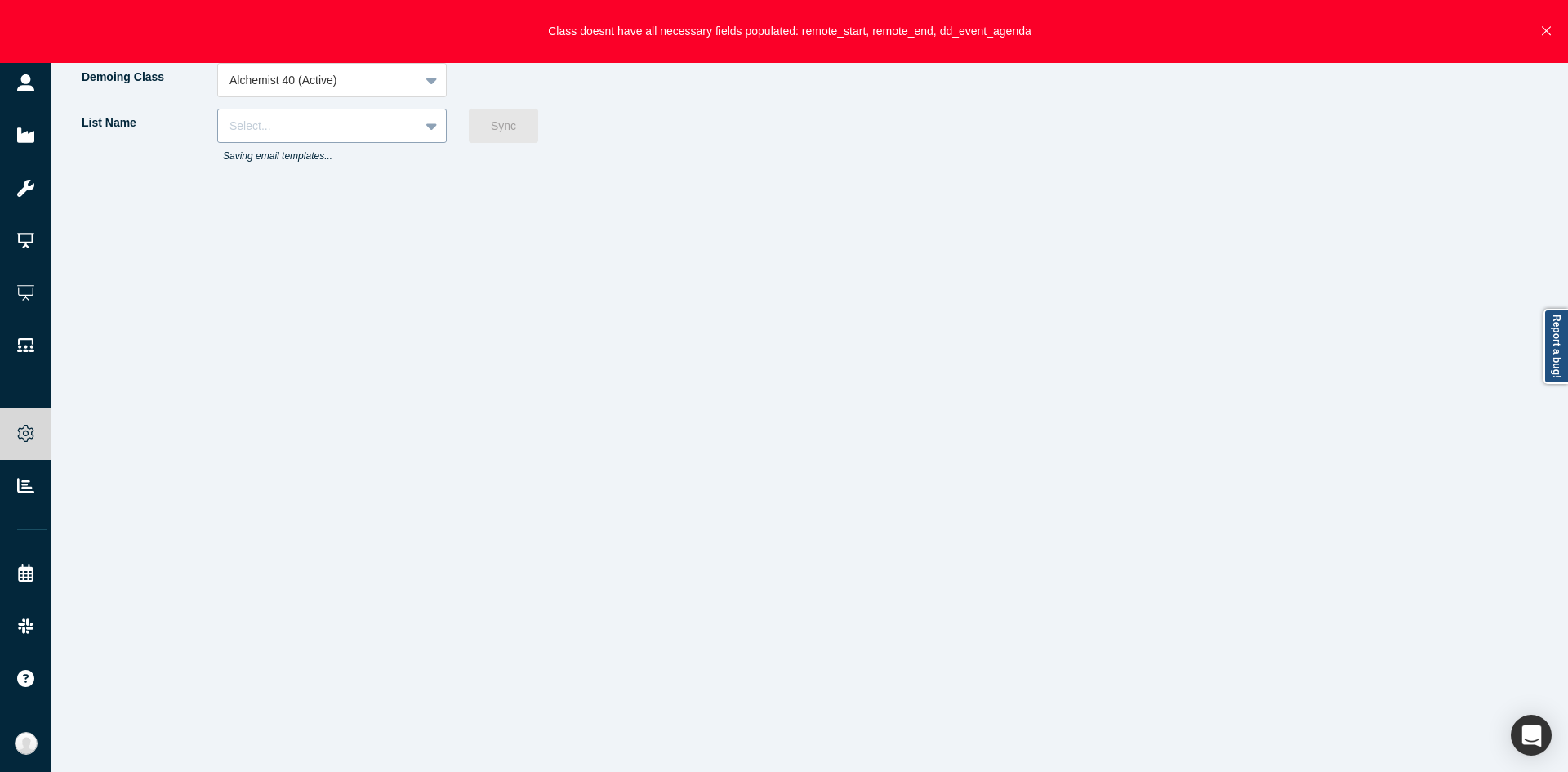
click at [387, 125] on div at bounding box center [319, 126] width 178 height 20
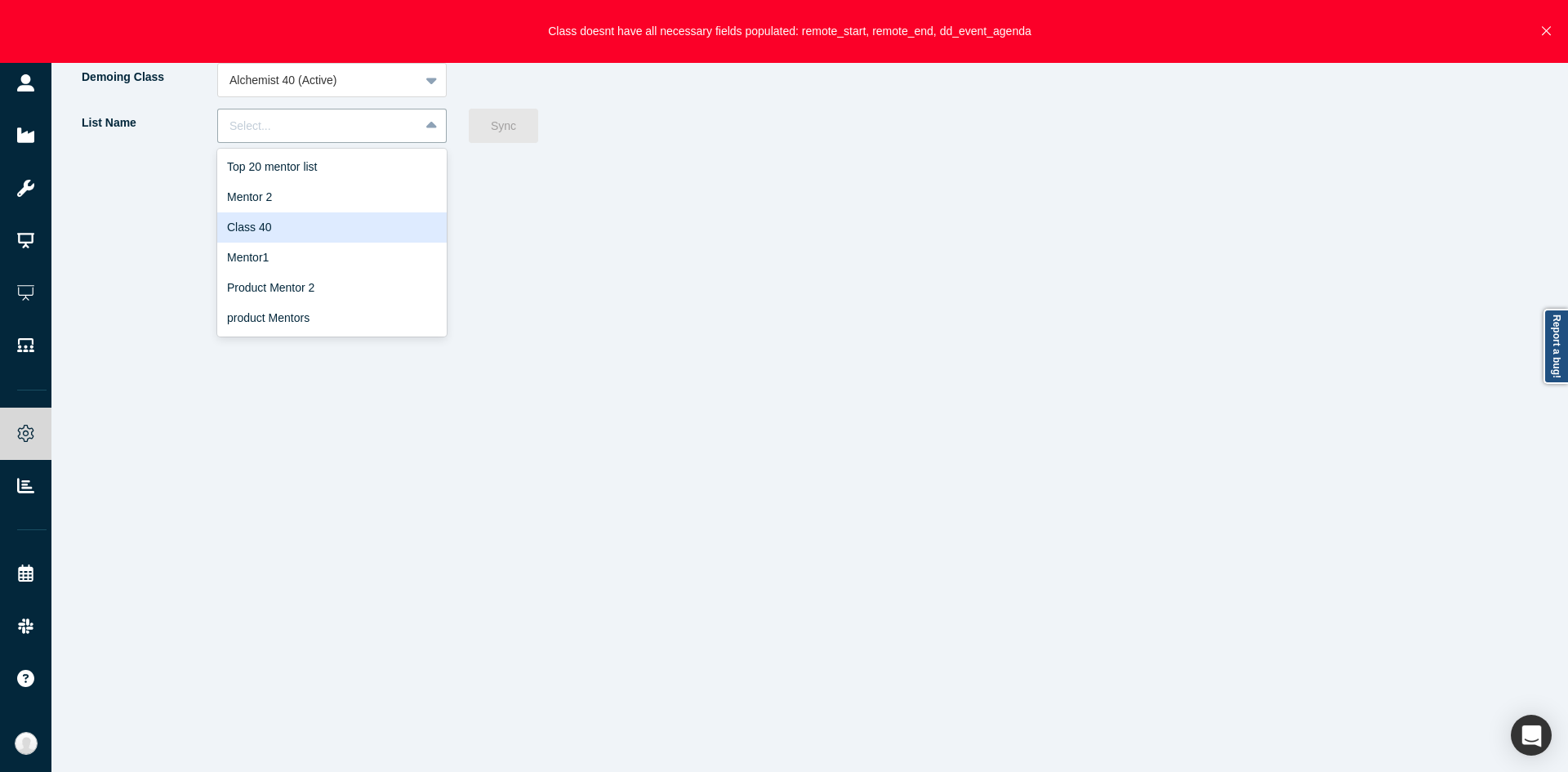
click at [282, 226] on div "Class 40" at bounding box center [332, 227] width 230 height 30
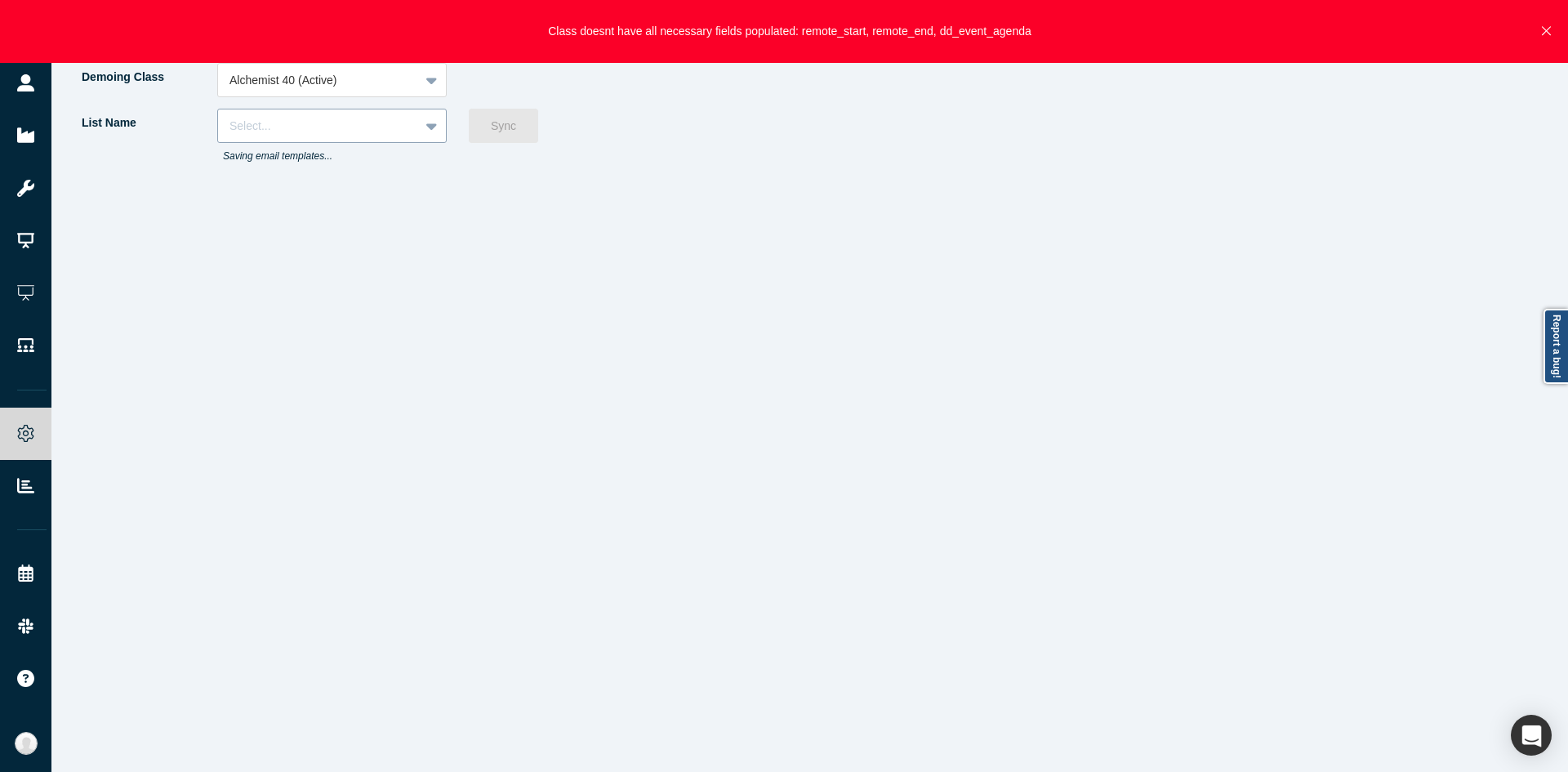
click at [417, 125] on div "Select..." at bounding box center [318, 126] width 201 height 27
click at [173, 508] on div "Demoing Class Alchemist 40 (Active) List Name Select... Saving email templates.…" at bounding box center [444, 418] width 730 height 709
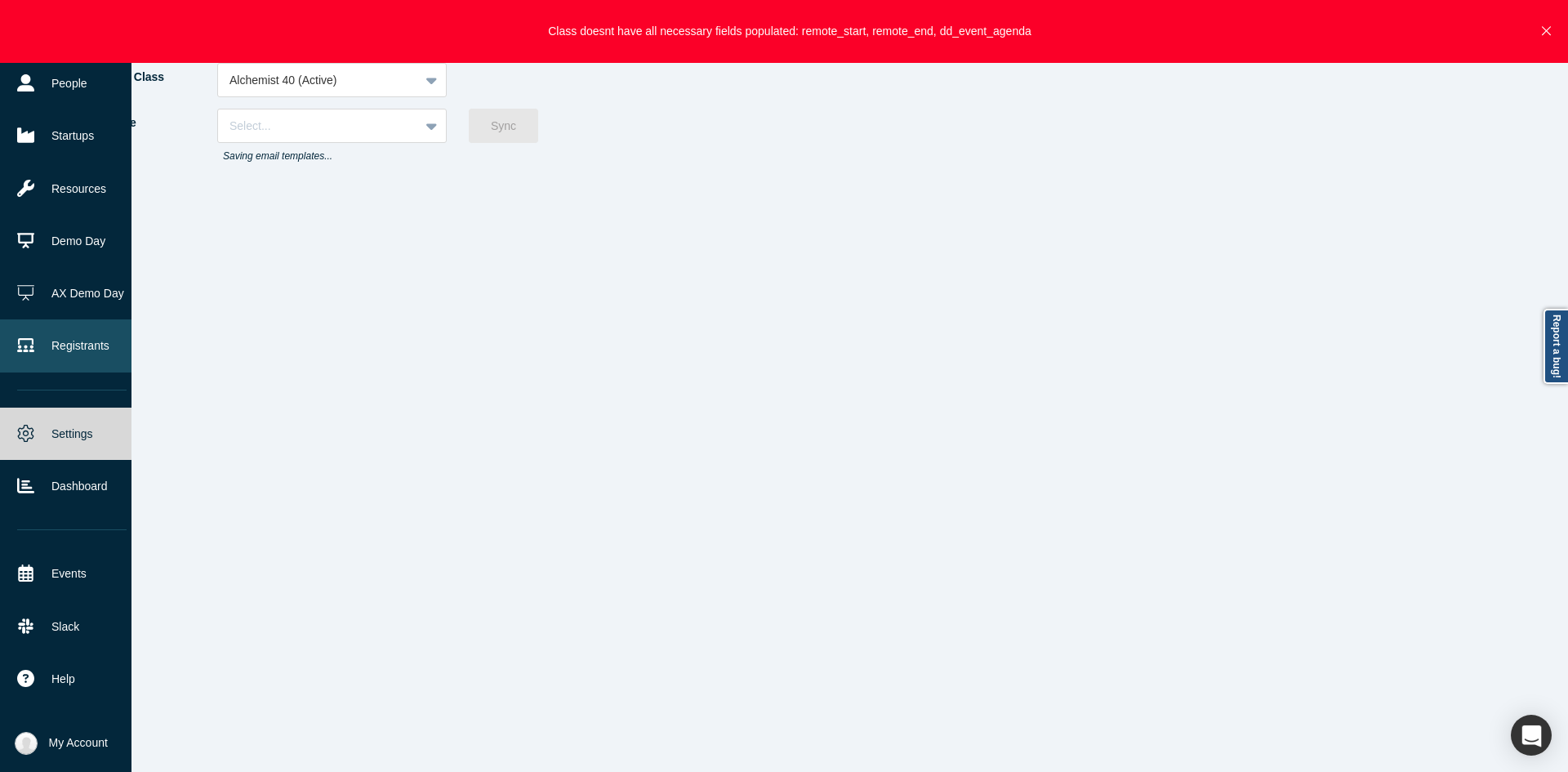
click at [83, 326] on link "Registrants" at bounding box center [72, 345] width 144 height 52
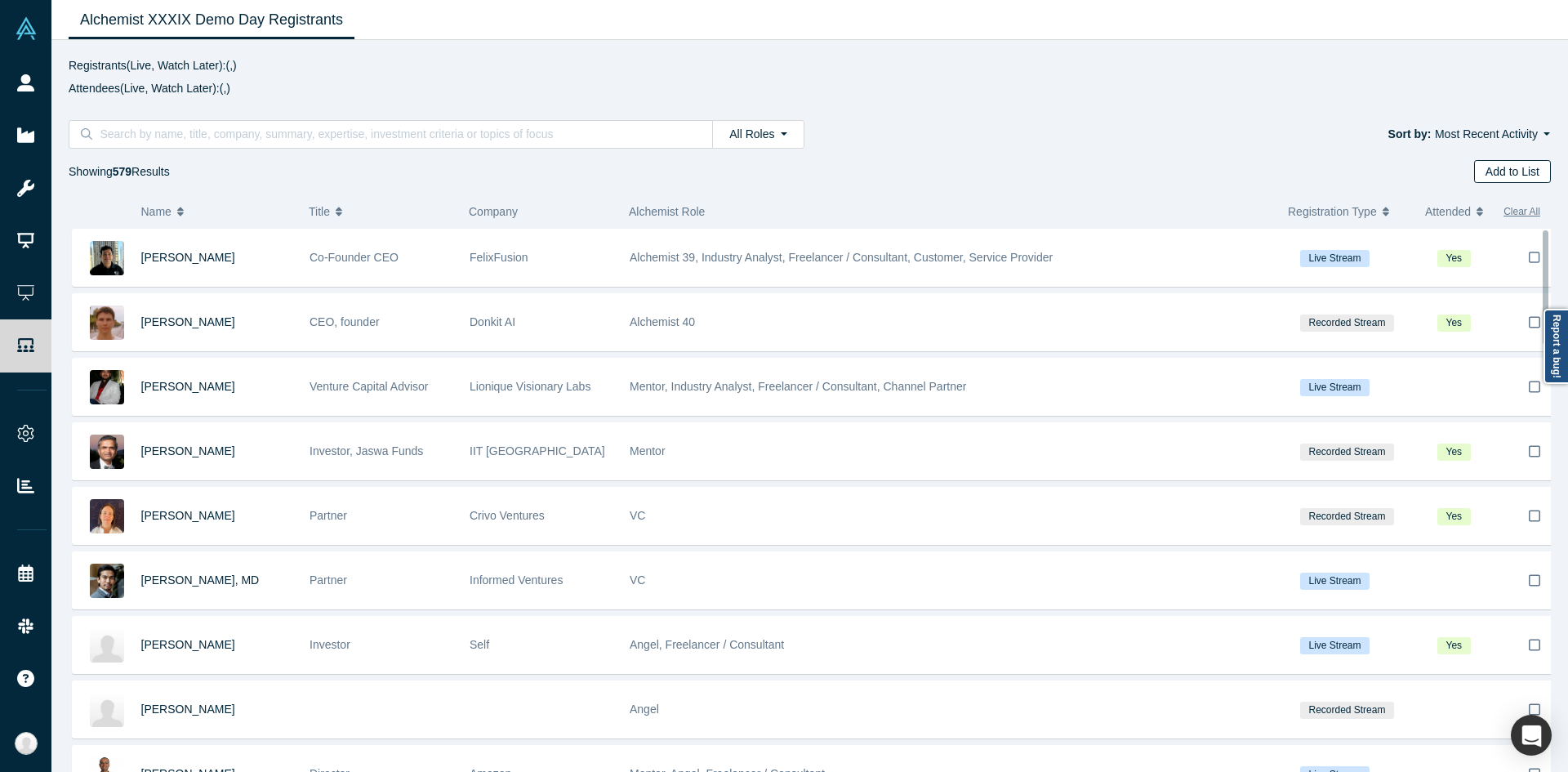
click at [1486, 178] on button "Add to List" at bounding box center [1512, 171] width 77 height 23
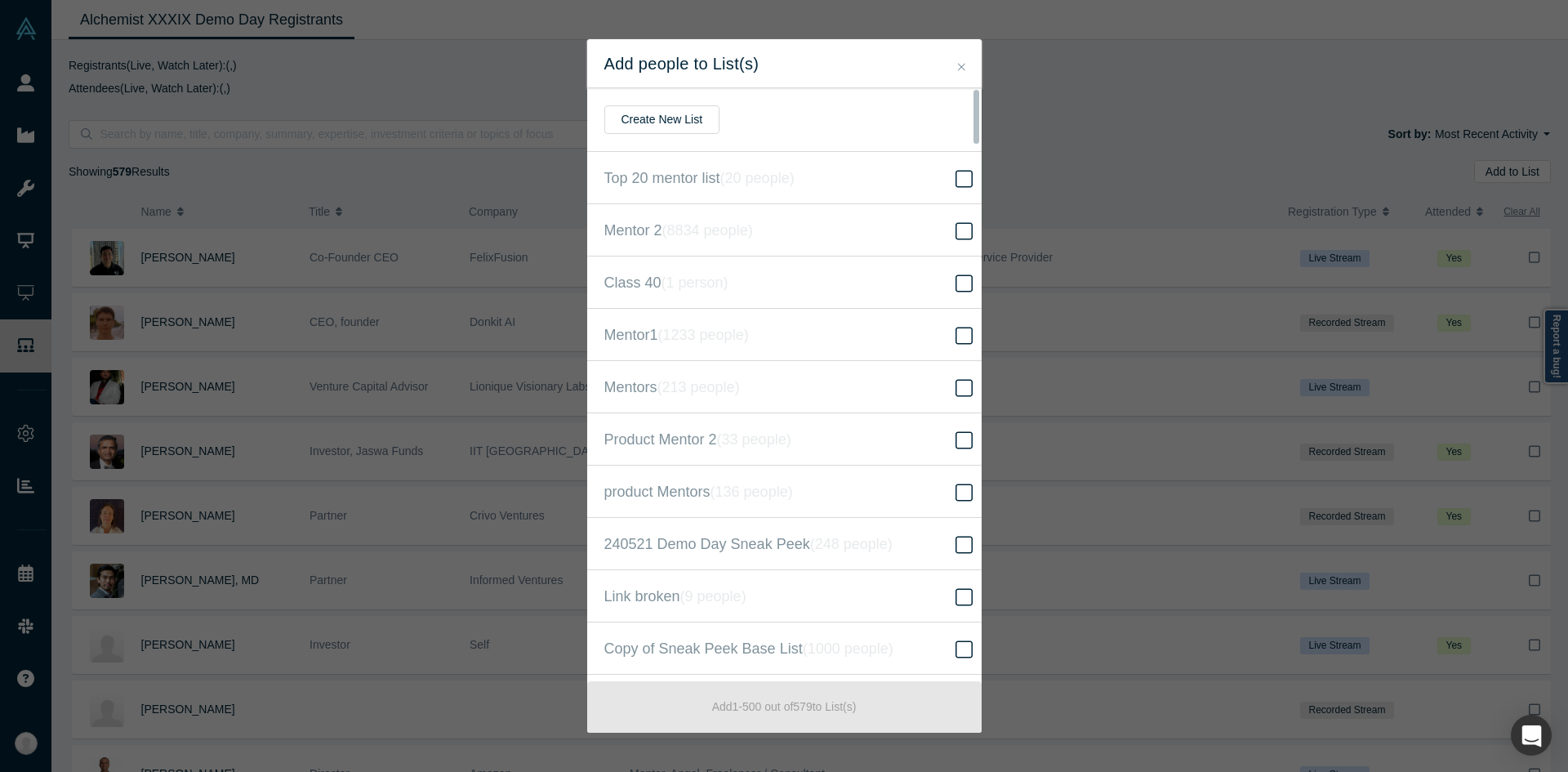
click at [965, 55] on div "Add people to List(s)" at bounding box center [784, 64] width 395 height 49
click at [958, 64] on icon "Close" at bounding box center [961, 67] width 8 height 12
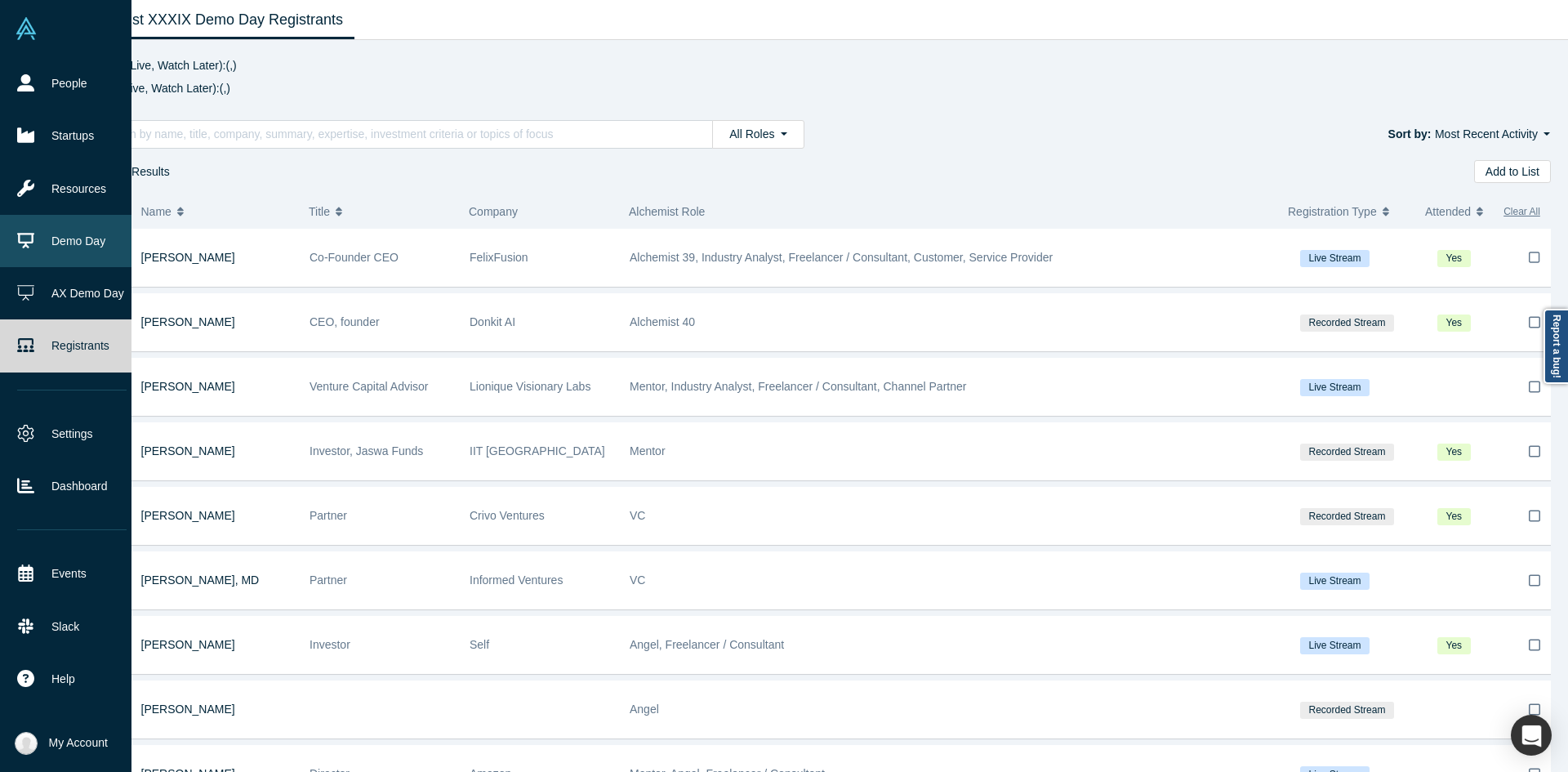
click at [76, 232] on link "Demo Day" at bounding box center [72, 241] width 144 height 52
